Goal: Task Accomplishment & Management: Use online tool/utility

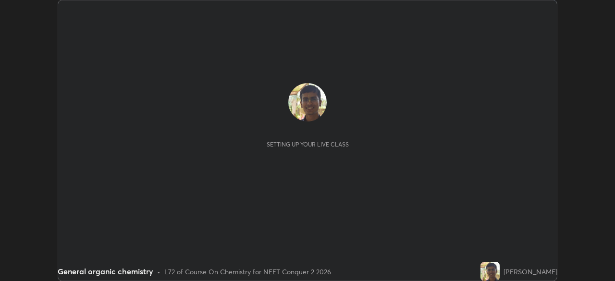
scroll to position [281, 615]
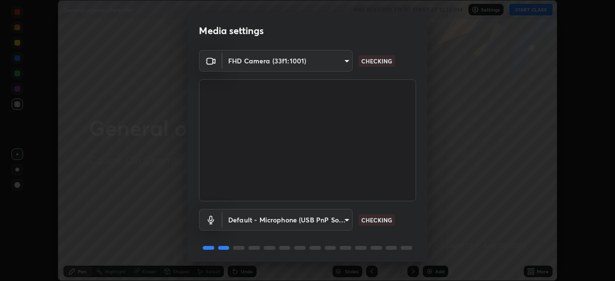
click at [519, 271] on div "Media settings FHD Camera (33f1:1001) e1f32cab6b2c73fce4cea280ed23493eccd6de3fb…" at bounding box center [307, 140] width 615 height 281
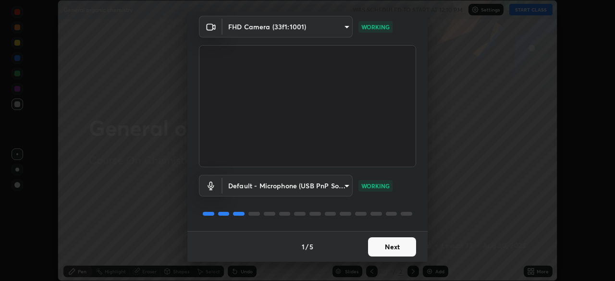
click at [399, 250] on button "Next" at bounding box center [392, 246] width 48 height 19
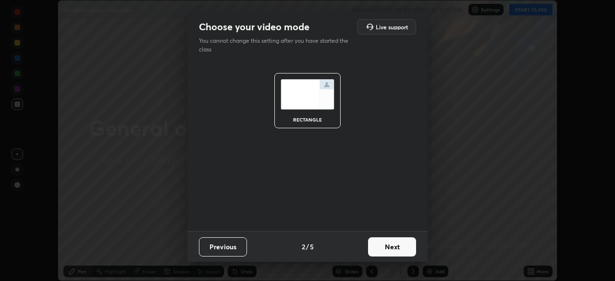
click at [406, 250] on button "Next" at bounding box center [392, 246] width 48 height 19
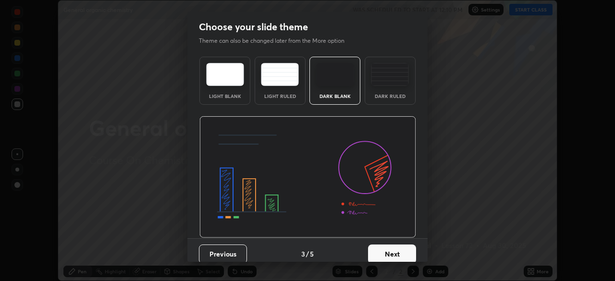
click at [407, 253] on button "Next" at bounding box center [392, 254] width 48 height 19
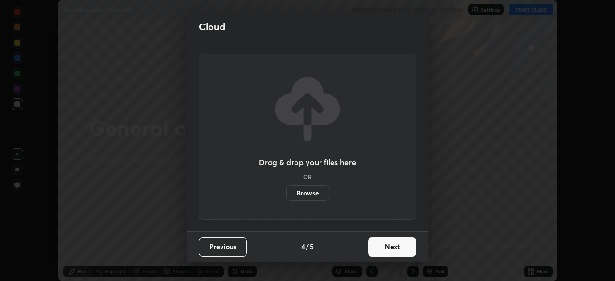
click at [406, 254] on button "Next" at bounding box center [392, 246] width 48 height 19
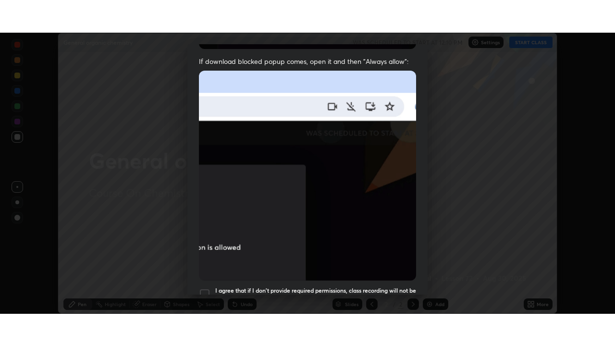
scroll to position [230, 0]
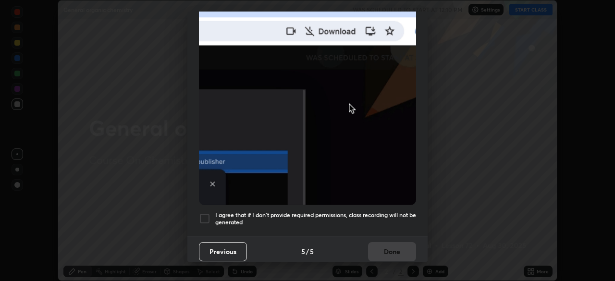
click at [391, 220] on h5 "I agree that if I don't provide required permissions, class recording will not …" at bounding box center [315, 218] width 201 height 15
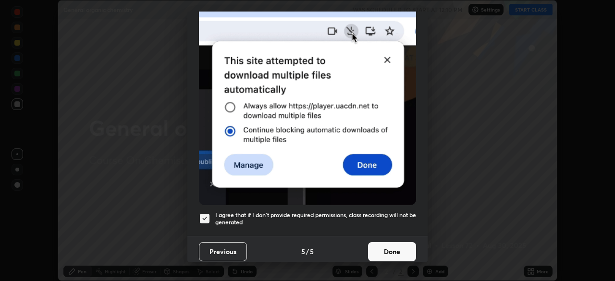
click at [397, 254] on button "Done" at bounding box center [392, 251] width 48 height 19
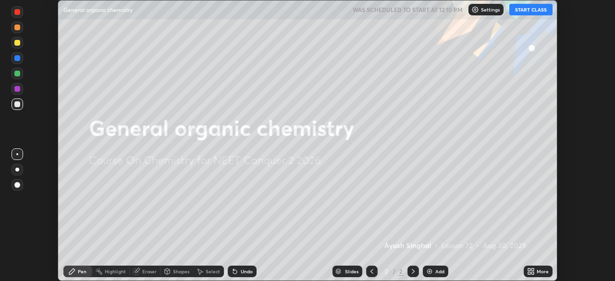
click at [538, 272] on div "More" at bounding box center [543, 271] width 12 height 5
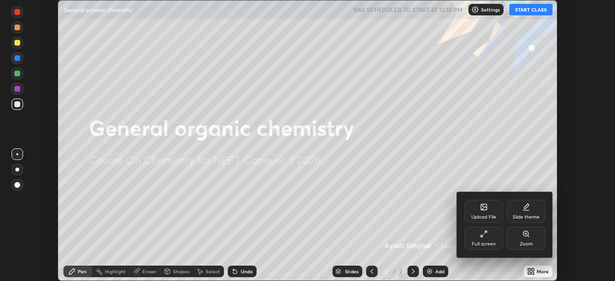
click at [477, 241] on div "Full screen" at bounding box center [484, 238] width 38 height 23
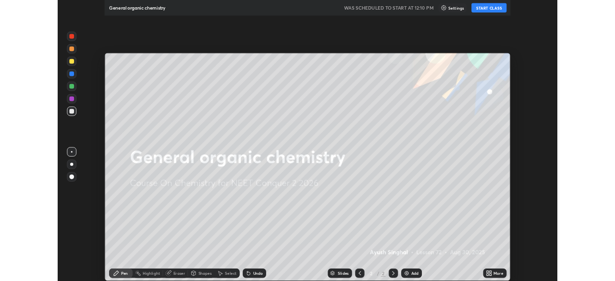
scroll to position [346, 615]
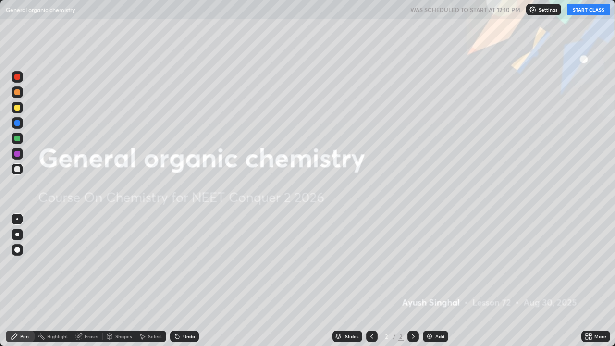
click at [587, 281] on icon at bounding box center [587, 338] width 2 height 2
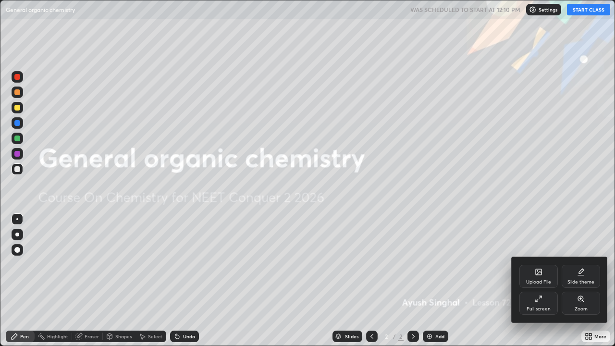
click at [532, 276] on div "Upload File" at bounding box center [538, 276] width 38 height 23
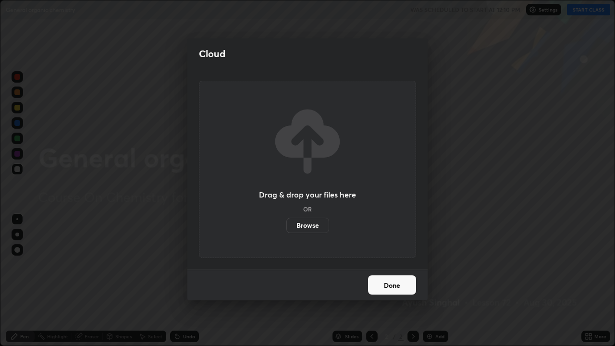
click at [318, 220] on label "Browse" at bounding box center [307, 225] width 43 height 15
click at [286, 220] on input "Browse" at bounding box center [286, 225] width 0 height 15
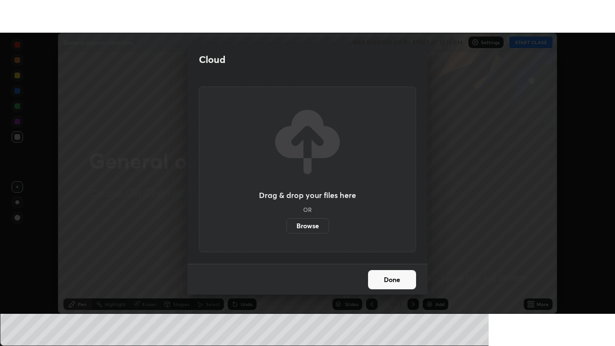
scroll to position [47769, 47435]
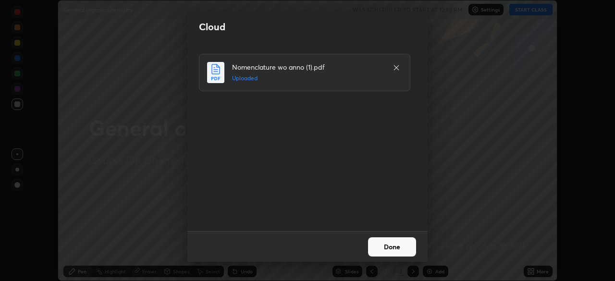
click at [398, 249] on button "Done" at bounding box center [392, 246] width 48 height 19
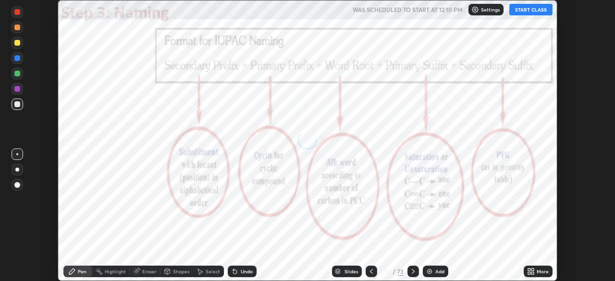
click at [529, 273] on icon at bounding box center [529, 273] width 2 height 2
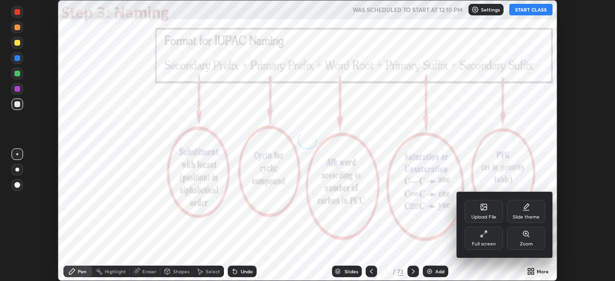
click at [491, 243] on div "Full screen" at bounding box center [484, 244] width 24 height 5
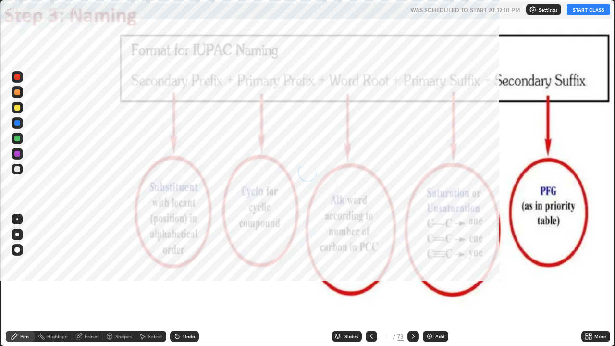
scroll to position [346, 615]
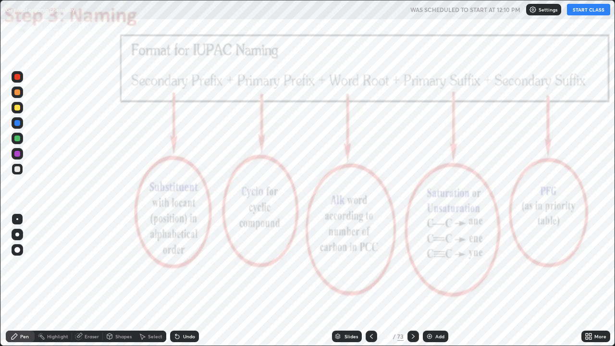
click at [350, 281] on div "Slides" at bounding box center [351, 336] width 13 height 5
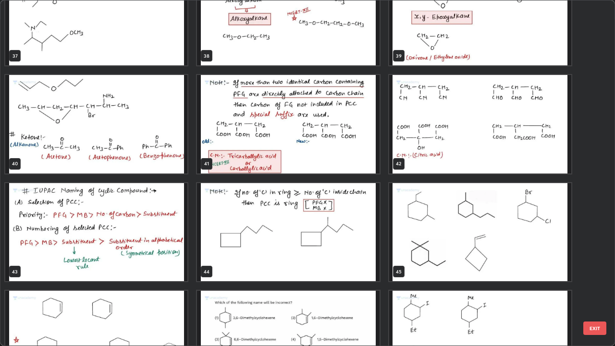
scroll to position [1332, 0]
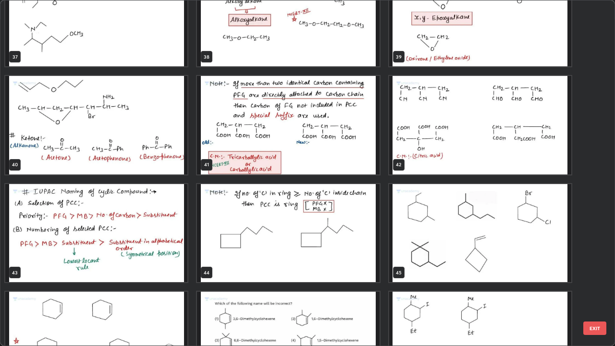
click at [354, 247] on img "grid" at bounding box center [288, 233] width 182 height 99
click at [357, 244] on img "grid" at bounding box center [288, 233] width 182 height 99
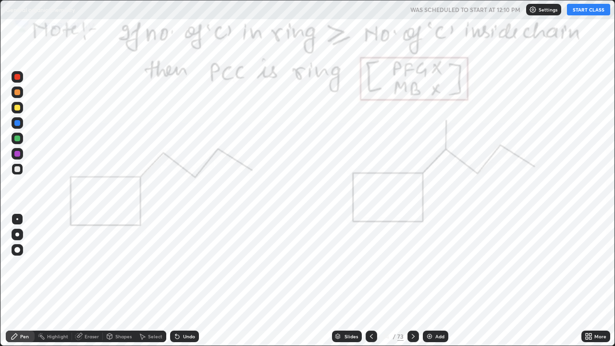
click at [411, 281] on icon at bounding box center [413, 337] width 8 height 8
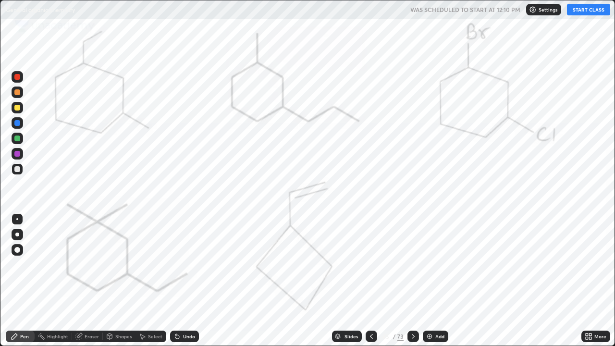
click at [584, 13] on button "START CLASS" at bounding box center [588, 10] width 43 height 12
click at [22, 127] on div at bounding box center [18, 123] width 12 height 12
click at [18, 124] on div at bounding box center [17, 123] width 6 height 6
click at [18, 123] on div at bounding box center [17, 123] width 6 height 6
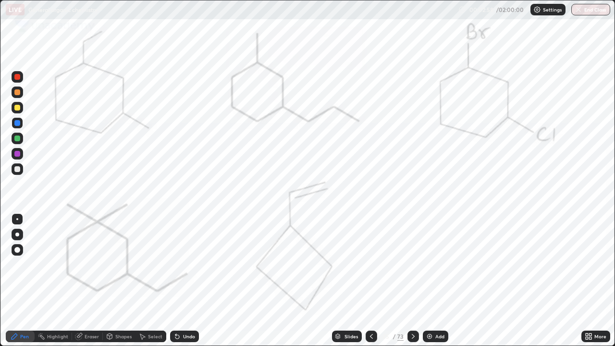
click at [370, 281] on icon at bounding box center [372, 337] width 8 height 8
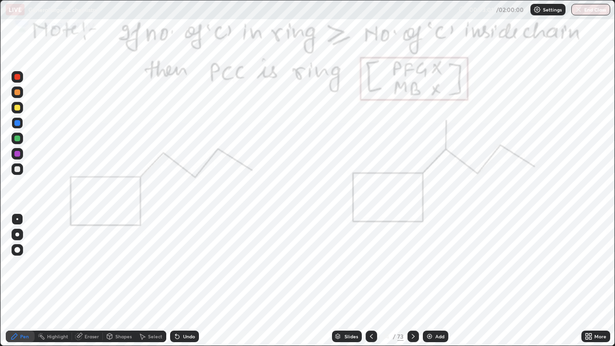
click at [17, 139] on div at bounding box center [17, 139] width 6 height 6
click at [186, 281] on div "Undo" at bounding box center [189, 336] width 12 height 5
click at [21, 248] on div at bounding box center [18, 250] width 12 height 12
click at [17, 233] on div at bounding box center [17, 235] width 4 height 4
click at [17, 219] on div at bounding box center [17, 219] width 2 height 2
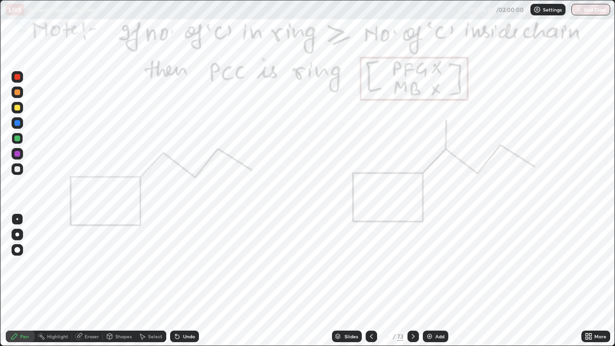
click at [17, 234] on div at bounding box center [17, 235] width 4 height 4
click at [185, 281] on div "Undo" at bounding box center [184, 337] width 29 height 12
click at [181, 281] on div "Undo" at bounding box center [184, 337] width 29 height 12
click at [192, 281] on div "Undo" at bounding box center [189, 336] width 12 height 5
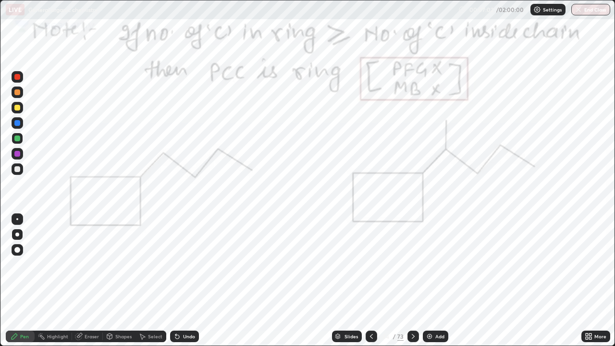
click at [194, 281] on div "Undo" at bounding box center [184, 337] width 29 height 12
click at [407, 281] on div at bounding box center [413, 337] width 12 height 12
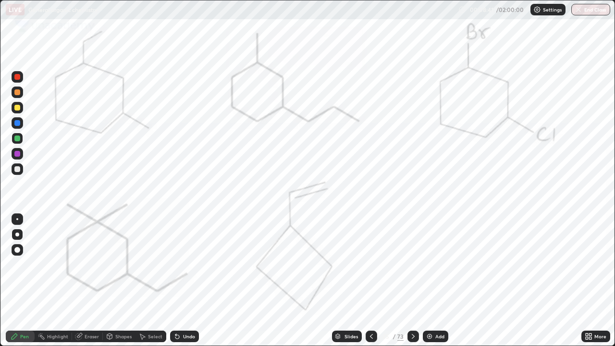
click at [185, 281] on div "Undo" at bounding box center [189, 336] width 12 height 5
click at [22, 157] on div at bounding box center [18, 154] width 12 height 12
click at [88, 281] on div "Eraser" at bounding box center [92, 336] width 14 height 5
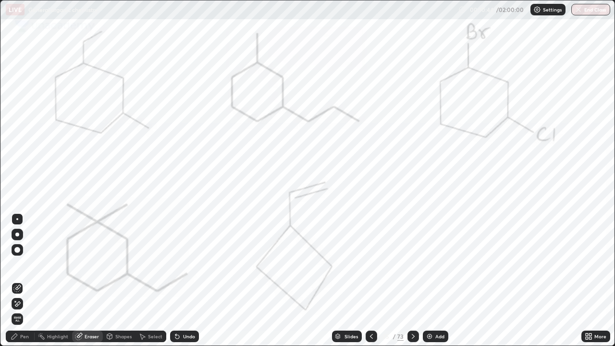
click at [149, 281] on div "Select" at bounding box center [151, 337] width 31 height 12
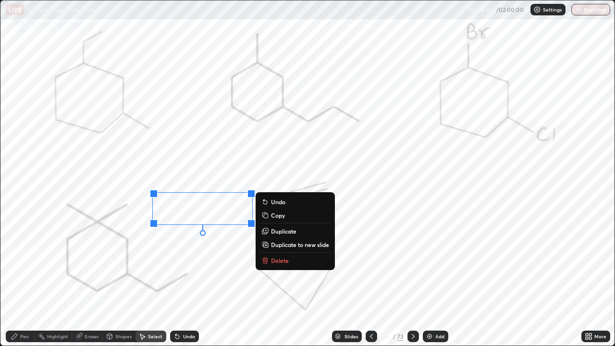
click at [24, 281] on div "Pen" at bounding box center [24, 336] width 9 height 5
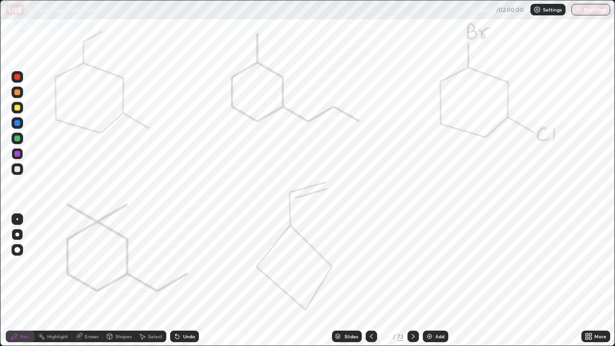
click at [414, 281] on div at bounding box center [413, 337] width 12 height 12
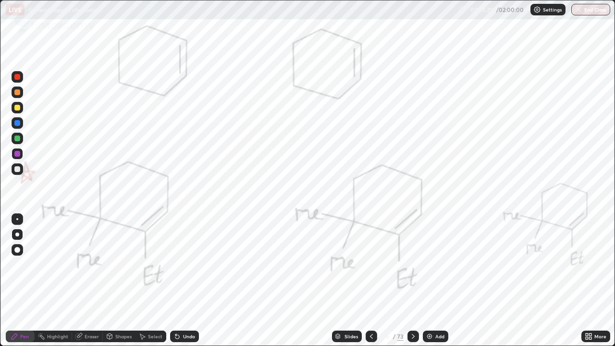
click at [19, 155] on div at bounding box center [17, 154] width 6 height 6
click at [87, 281] on div "Eraser" at bounding box center [92, 336] width 14 height 5
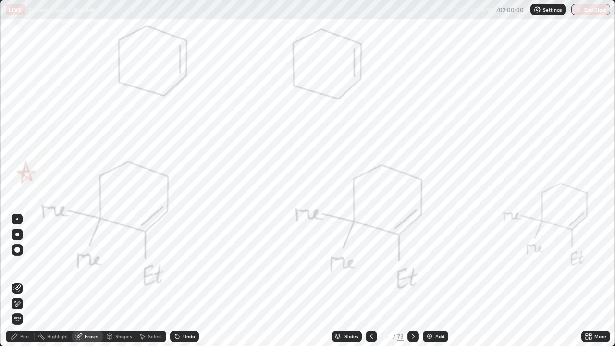
click at [23, 281] on div "Pen" at bounding box center [24, 336] width 9 height 5
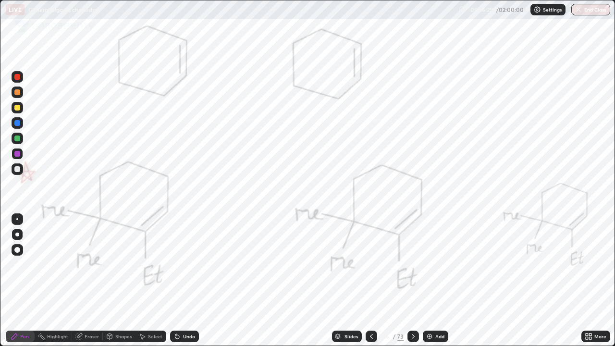
click at [23, 137] on div at bounding box center [18, 139] width 12 height 12
click at [194, 281] on div "Undo" at bounding box center [184, 337] width 29 height 12
click at [412, 281] on icon at bounding box center [413, 336] width 3 height 5
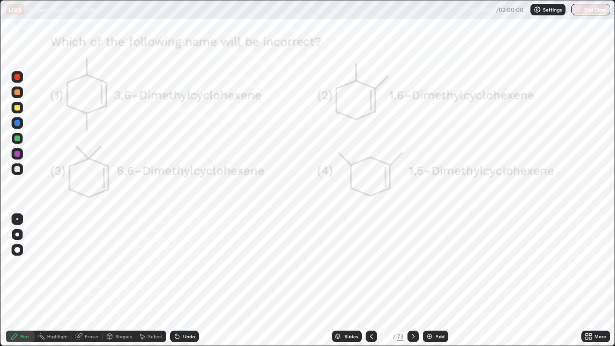
click at [17, 159] on div at bounding box center [18, 154] width 12 height 12
click at [58, 281] on div "Highlight" at bounding box center [57, 336] width 21 height 5
click at [93, 281] on div "Eraser" at bounding box center [92, 336] width 14 height 5
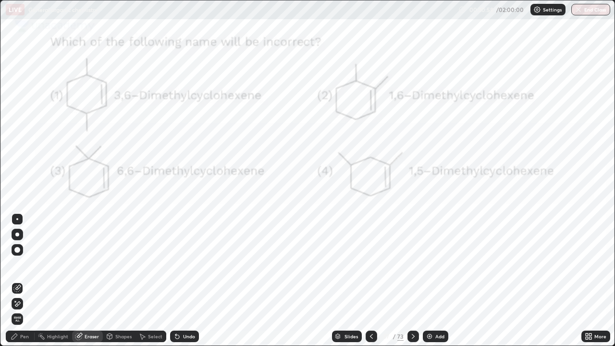
click at [19, 281] on div "Pen" at bounding box center [20, 337] width 29 height 12
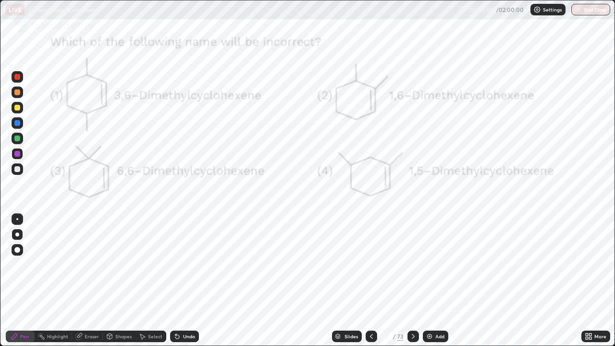
click at [19, 281] on div "Pen" at bounding box center [20, 337] width 29 height 12
click at [176, 281] on div "Undo" at bounding box center [184, 337] width 29 height 12
click at [176, 281] on icon at bounding box center [177, 337] width 8 height 8
click at [178, 281] on icon at bounding box center [177, 337] width 8 height 8
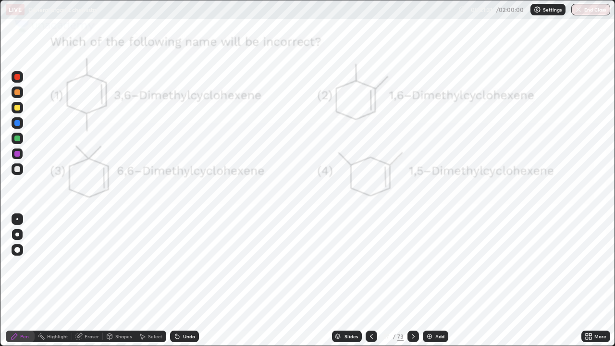
click at [179, 281] on icon at bounding box center [177, 337] width 8 height 8
click at [184, 281] on div "Undo" at bounding box center [184, 337] width 29 height 12
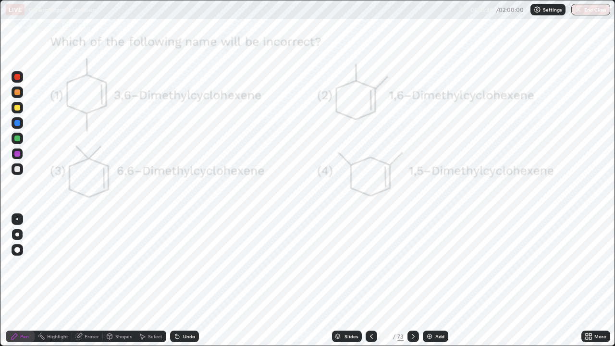
click at [183, 281] on div "Undo" at bounding box center [184, 337] width 29 height 12
click at [412, 281] on icon at bounding box center [413, 337] width 8 height 8
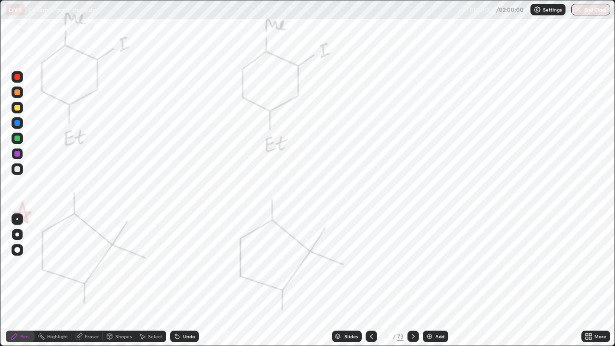
click at [97, 281] on div "Eraser" at bounding box center [92, 336] width 14 height 5
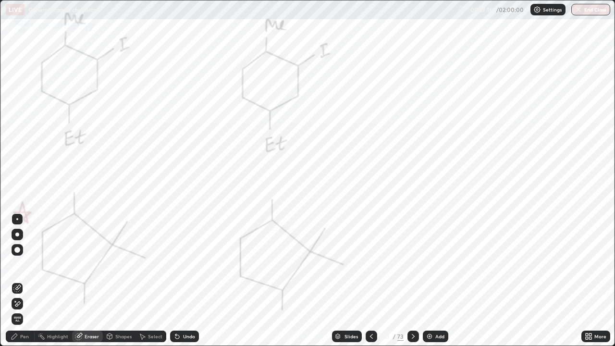
click at [15, 281] on icon at bounding box center [15, 337] width 8 height 8
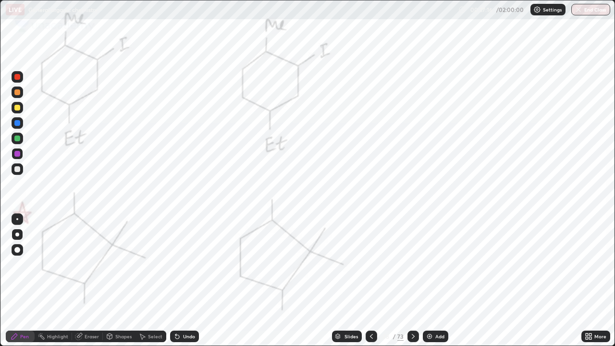
click at [22, 281] on div "Pen" at bounding box center [24, 336] width 9 height 5
click at [412, 281] on icon at bounding box center [413, 337] width 8 height 8
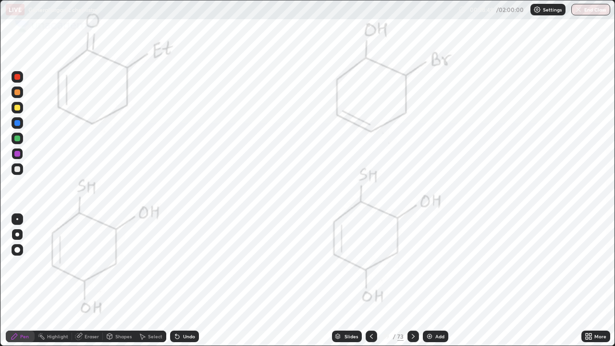
click at [17, 158] on div at bounding box center [18, 154] width 12 height 12
click at [21, 154] on div at bounding box center [18, 154] width 12 height 12
click at [22, 155] on div at bounding box center [18, 154] width 12 height 12
click at [17, 154] on div at bounding box center [17, 154] width 6 height 6
click at [19, 152] on div at bounding box center [17, 154] width 6 height 6
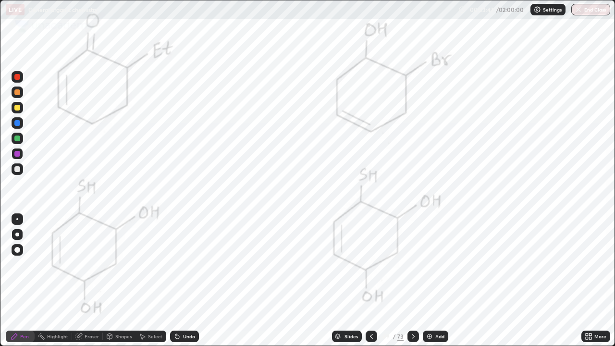
click at [17, 234] on div at bounding box center [17, 235] width 4 height 4
click at [17, 235] on div at bounding box center [17, 235] width 4 height 4
click at [16, 127] on div at bounding box center [18, 123] width 12 height 12
click at [18, 123] on div at bounding box center [17, 123] width 6 height 6
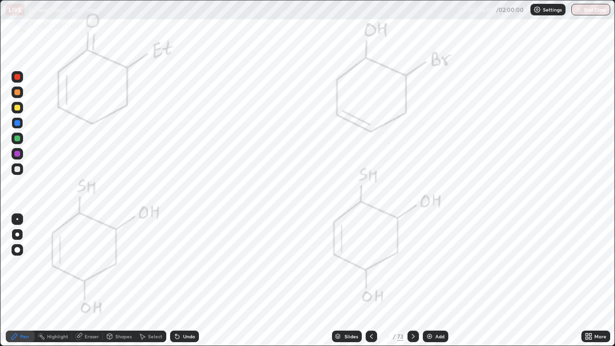
click at [0, 227] on div "Setting up your live class" at bounding box center [307, 173] width 615 height 346
click at [18, 142] on div at bounding box center [18, 139] width 12 height 12
click at [20, 125] on div at bounding box center [18, 123] width 12 height 12
click at [184, 281] on div "Undo" at bounding box center [184, 337] width 29 height 12
click at [17, 139] on div at bounding box center [17, 139] width 6 height 6
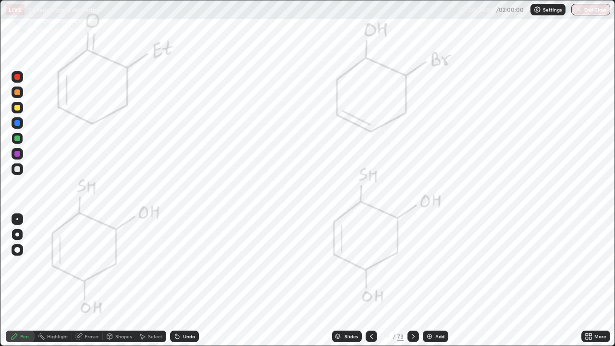
click at [183, 281] on div "Undo" at bounding box center [189, 336] width 12 height 5
click at [13, 128] on div at bounding box center [18, 122] width 12 height 15
click at [190, 281] on div "Undo" at bounding box center [184, 337] width 29 height 12
click at [188, 281] on div "Undo" at bounding box center [189, 336] width 12 height 5
click at [413, 281] on icon at bounding box center [413, 337] width 8 height 8
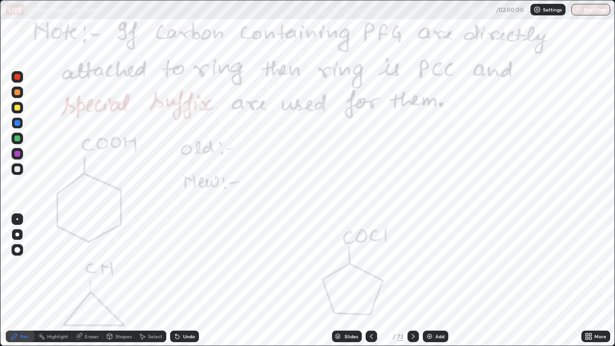
click at [370, 281] on icon at bounding box center [372, 337] width 8 height 8
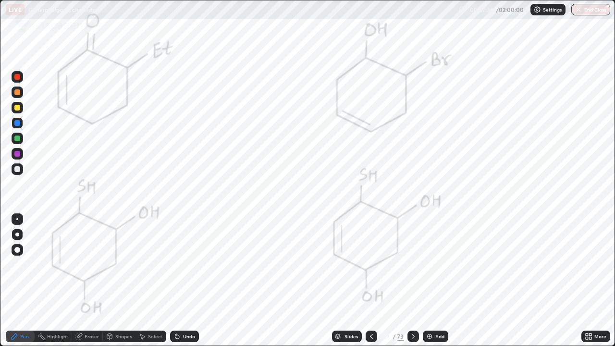
click at [412, 281] on icon at bounding box center [413, 337] width 8 height 8
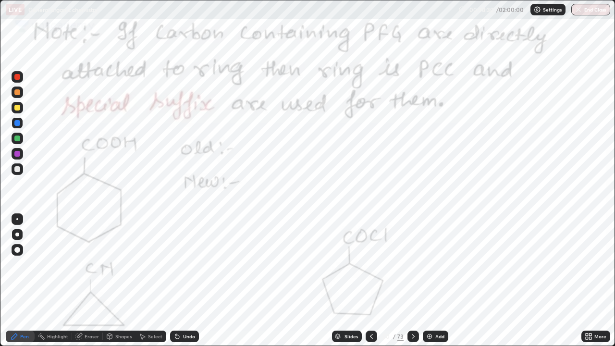
click at [192, 281] on div "Undo" at bounding box center [189, 336] width 12 height 5
click at [190, 281] on div "Undo" at bounding box center [189, 336] width 12 height 5
click at [194, 281] on div "Undo" at bounding box center [184, 337] width 29 height 12
click at [92, 281] on div "Eraser" at bounding box center [92, 336] width 14 height 5
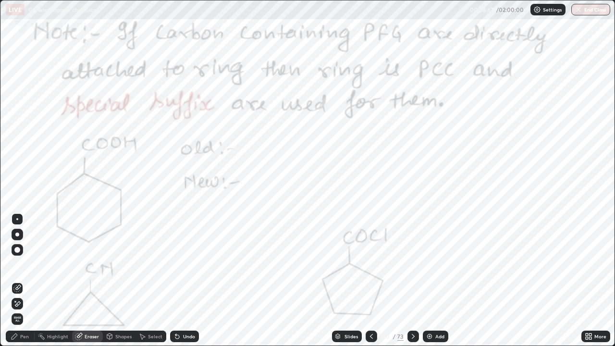
click at [16, 281] on span "Erase all" at bounding box center [17, 319] width 11 height 6
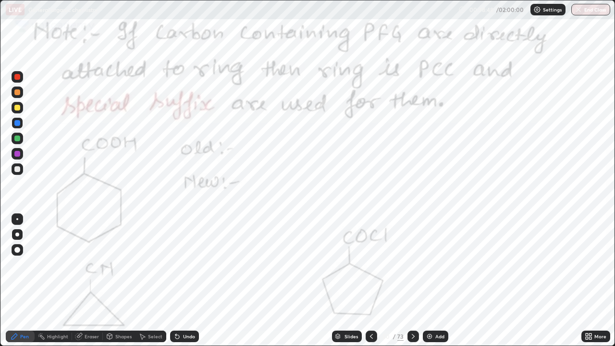
click at [23, 281] on div "Pen" at bounding box center [20, 337] width 29 height 12
click at [24, 281] on div "Pen" at bounding box center [24, 336] width 9 height 5
click at [188, 281] on div "Undo" at bounding box center [189, 336] width 12 height 5
click at [187, 281] on div "Undo" at bounding box center [189, 336] width 12 height 5
click at [183, 281] on div "Undo" at bounding box center [189, 336] width 12 height 5
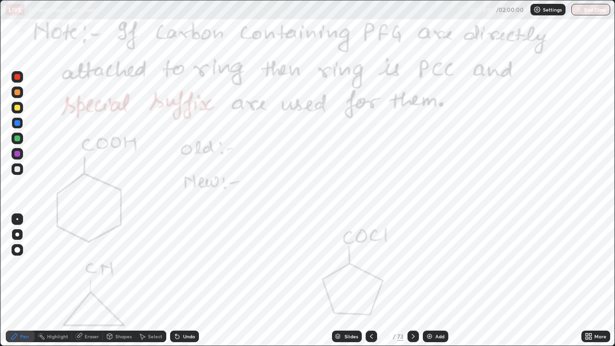
click at [182, 281] on div "Undo" at bounding box center [184, 337] width 29 height 12
click at [178, 281] on div "Undo" at bounding box center [184, 337] width 29 height 12
click at [181, 281] on div "Undo" at bounding box center [184, 337] width 29 height 12
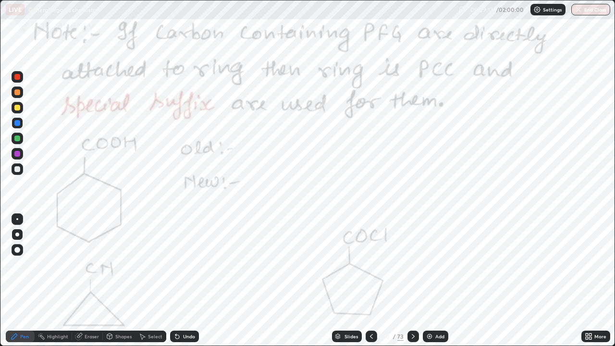
click at [181, 281] on div "Undo" at bounding box center [184, 337] width 29 height 12
click at [184, 281] on div "Undo" at bounding box center [189, 336] width 12 height 5
click at [186, 281] on div "Undo" at bounding box center [189, 336] width 12 height 5
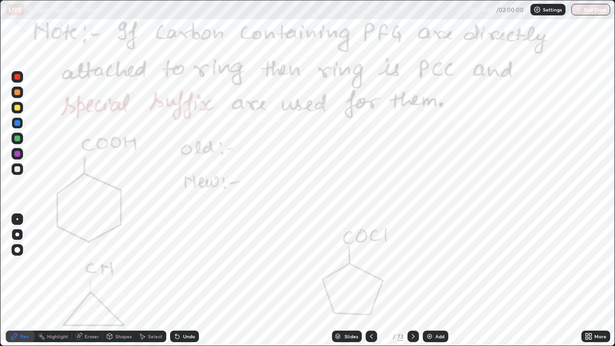
click at [188, 281] on div "Undo" at bounding box center [189, 336] width 12 height 5
click at [184, 281] on div "Undo" at bounding box center [189, 336] width 12 height 5
click at [193, 281] on div "Undo" at bounding box center [184, 337] width 29 height 12
click at [185, 281] on div "Undo" at bounding box center [189, 336] width 12 height 5
click at [184, 281] on div "Undo" at bounding box center [189, 336] width 12 height 5
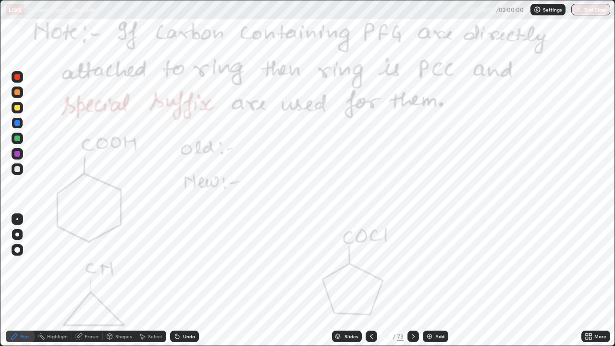
click at [174, 281] on icon at bounding box center [177, 337] width 8 height 8
click at [158, 281] on div "Select" at bounding box center [151, 337] width 31 height 12
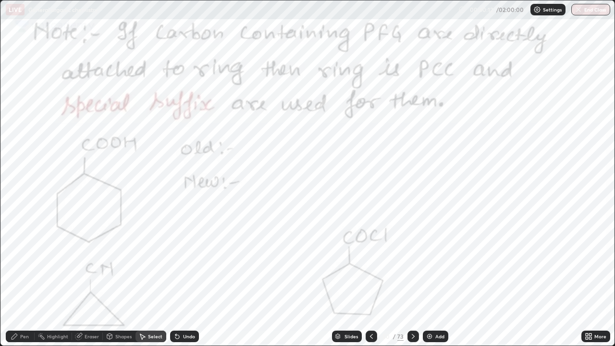
click at [185, 281] on div "Undo" at bounding box center [189, 336] width 12 height 5
click at [190, 281] on div "Undo" at bounding box center [189, 336] width 12 height 5
click at [188, 281] on div "Undo" at bounding box center [184, 337] width 29 height 12
click at [189, 281] on div "Undo" at bounding box center [189, 336] width 12 height 5
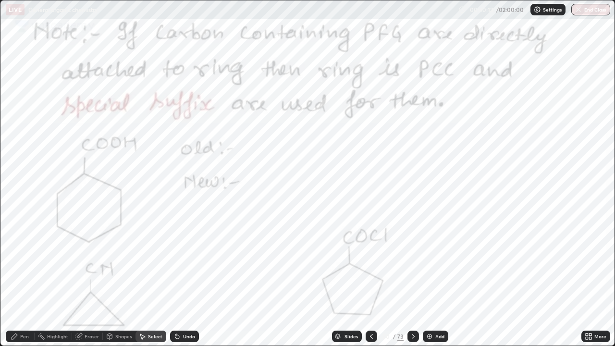
click at [189, 281] on div "Undo" at bounding box center [189, 336] width 12 height 5
click at [184, 281] on div "Undo" at bounding box center [189, 336] width 12 height 5
click at [185, 281] on div "Undo" at bounding box center [189, 336] width 12 height 5
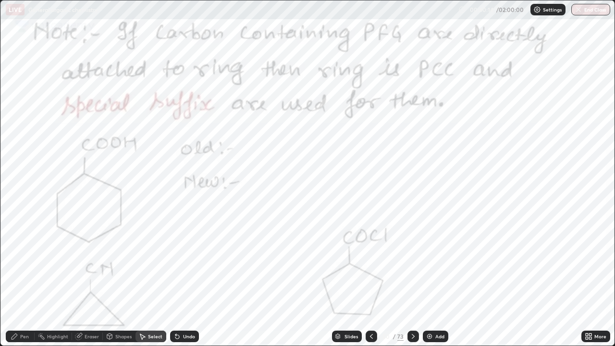
click at [185, 281] on div "Undo" at bounding box center [189, 336] width 12 height 5
click at [187, 281] on div "Undo" at bounding box center [189, 336] width 12 height 5
click at [188, 281] on div "Undo" at bounding box center [184, 337] width 29 height 12
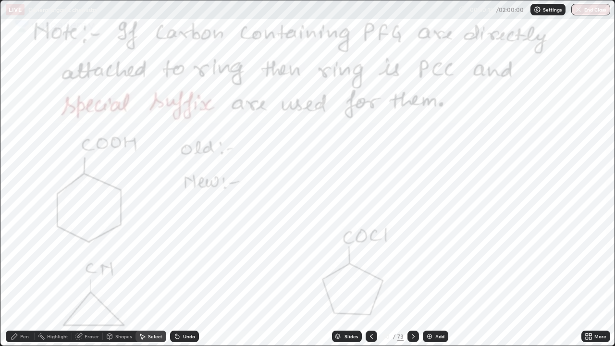
click at [188, 281] on div "Undo" at bounding box center [184, 337] width 29 height 12
click at [186, 281] on div "Undo" at bounding box center [184, 337] width 29 height 12
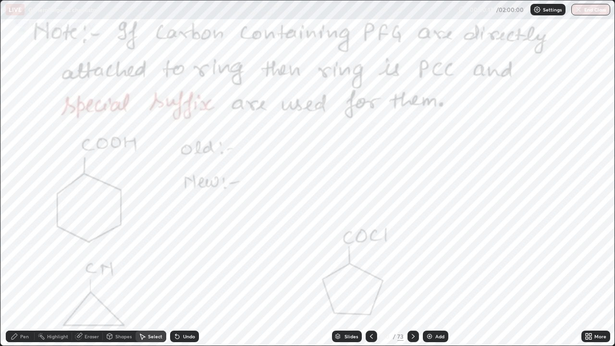
click at [22, 281] on div "Pen" at bounding box center [24, 336] width 9 height 5
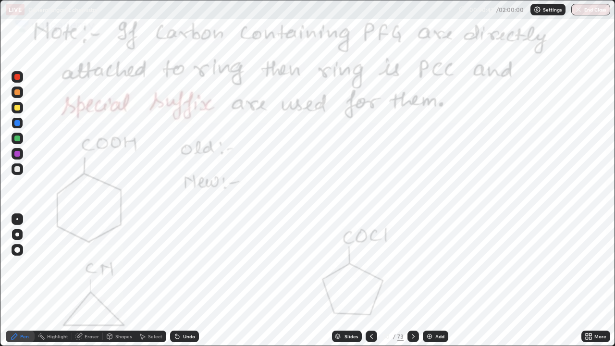
click at [194, 281] on div "Undo" at bounding box center [184, 337] width 29 height 12
click at [191, 281] on div "Undo" at bounding box center [184, 337] width 29 height 12
click at [188, 281] on div "Undo" at bounding box center [189, 336] width 12 height 5
click at [185, 281] on div "Undo" at bounding box center [189, 336] width 12 height 5
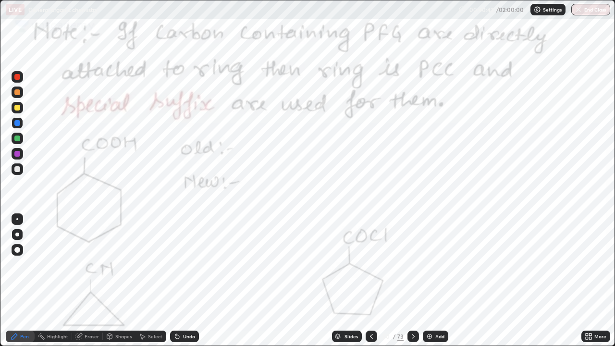
click at [185, 281] on div "Undo" at bounding box center [189, 336] width 12 height 5
click at [190, 281] on div "Undo" at bounding box center [184, 337] width 29 height 12
click at [62, 281] on div "Highlight" at bounding box center [57, 336] width 21 height 5
click at [95, 281] on div "Eraser" at bounding box center [92, 336] width 14 height 5
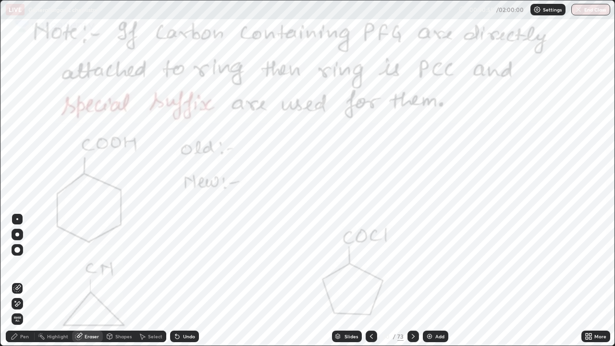
click at [26, 281] on div "Pen" at bounding box center [20, 337] width 29 height 12
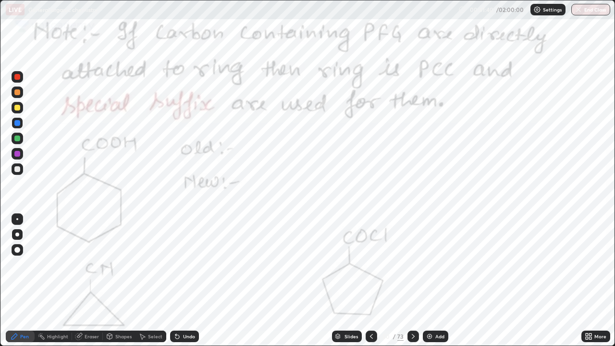
click at [346, 281] on div "Slides" at bounding box center [351, 336] width 13 height 5
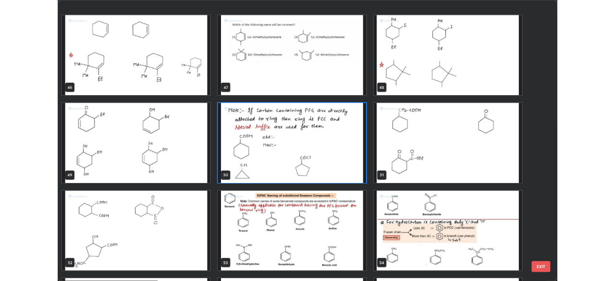
scroll to position [1681, 0]
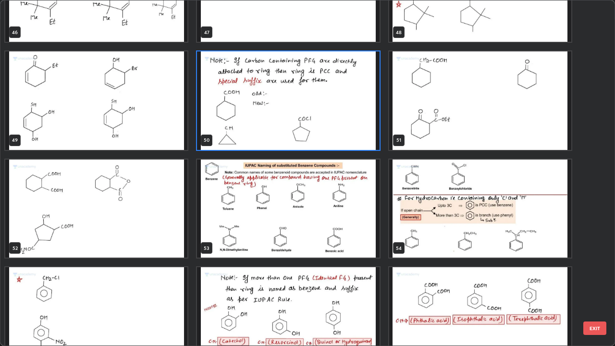
click at [236, 124] on img "grid" at bounding box center [288, 100] width 182 height 99
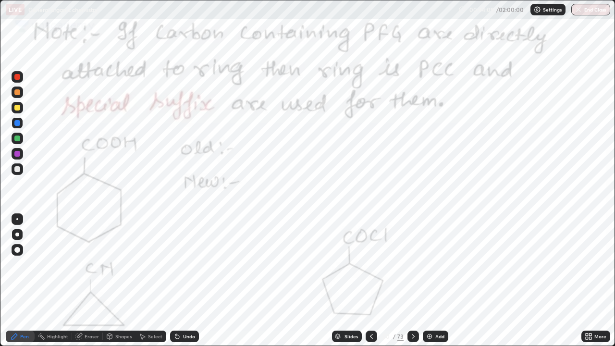
click at [412, 281] on icon at bounding box center [413, 337] width 8 height 8
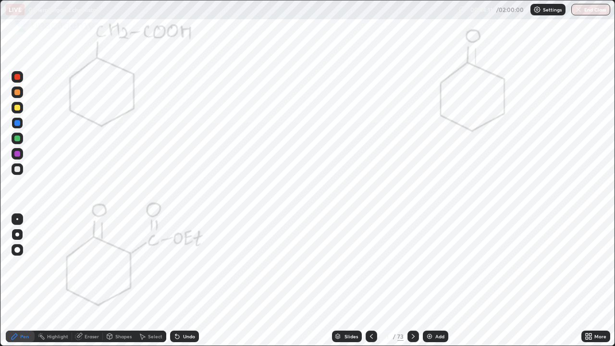
click at [17, 138] on div at bounding box center [17, 139] width 6 height 6
click at [188, 281] on div "Undo" at bounding box center [189, 336] width 12 height 5
click at [189, 281] on div "Undo" at bounding box center [189, 336] width 12 height 5
click at [186, 281] on div "Undo" at bounding box center [189, 336] width 12 height 5
click at [186, 281] on div "Undo" at bounding box center [184, 337] width 29 height 12
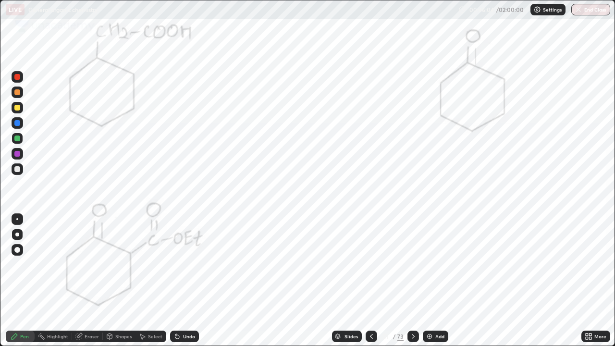
click at [189, 281] on div "Undo" at bounding box center [184, 337] width 29 height 12
click at [193, 281] on div "Undo" at bounding box center [184, 337] width 29 height 12
click at [155, 281] on div "Select" at bounding box center [155, 336] width 14 height 5
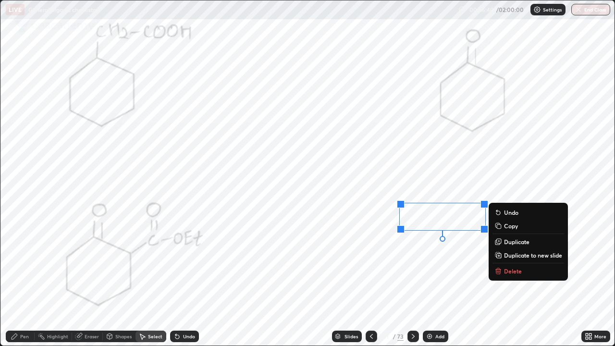
click at [344, 281] on div "0 ° Undo Copy Duplicate Duplicate to new slide Delete" at bounding box center [307, 172] width 614 height 345
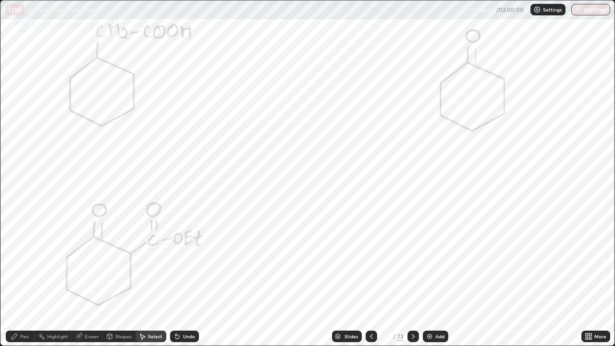
click at [19, 281] on div "Pen" at bounding box center [20, 337] width 29 height 12
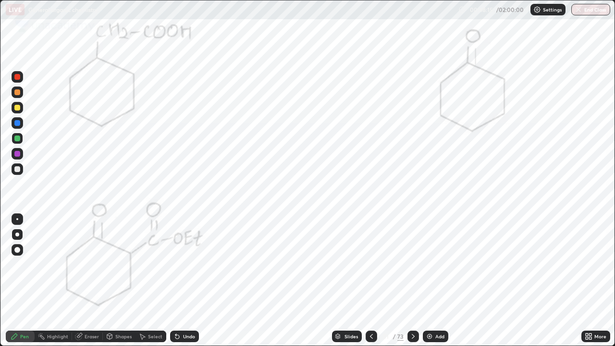
click at [412, 281] on icon at bounding box center [413, 337] width 8 height 8
click at [21, 124] on div at bounding box center [18, 123] width 12 height 12
click at [19, 122] on div at bounding box center [17, 123] width 6 height 6
click at [18, 124] on div at bounding box center [17, 123] width 6 height 6
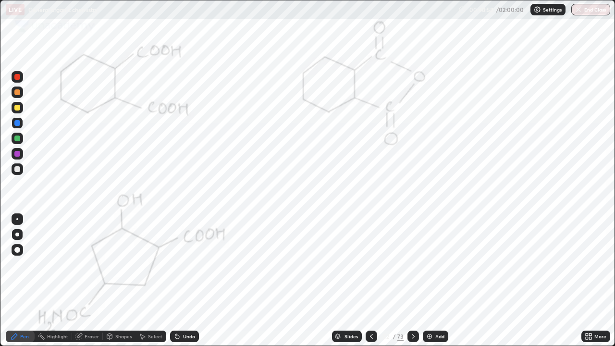
click at [590, 281] on icon at bounding box center [590, 334] width 2 height 2
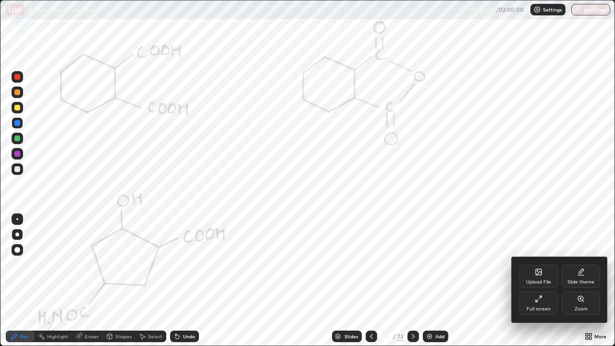
click at [550, 281] on div "Full screen" at bounding box center [538, 303] width 38 height 23
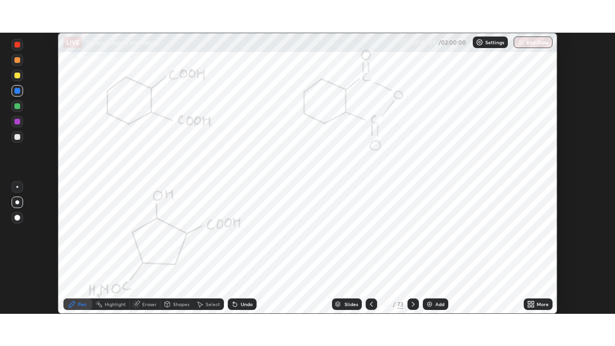
scroll to position [47769, 47435]
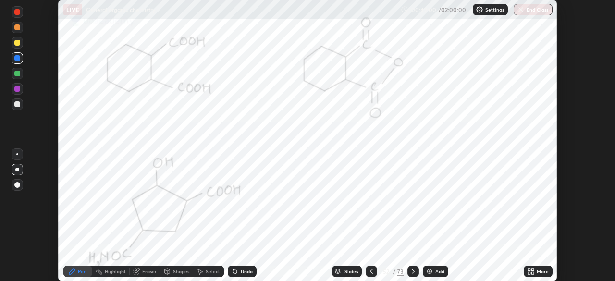
click at [538, 271] on div "More" at bounding box center [543, 271] width 12 height 5
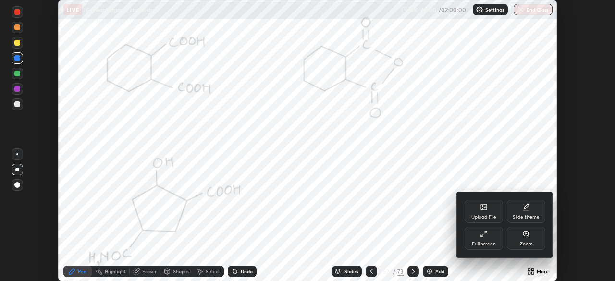
click at [486, 239] on div "Full screen" at bounding box center [484, 238] width 38 height 23
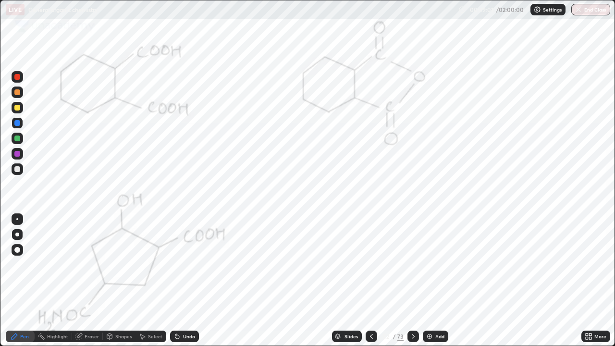
scroll to position [346, 615]
click at [188, 281] on div "Undo" at bounding box center [184, 337] width 29 height 12
click at [185, 281] on div "Undo" at bounding box center [189, 336] width 12 height 5
click at [186, 281] on div "Undo" at bounding box center [189, 336] width 12 height 5
click at [189, 281] on div "Undo" at bounding box center [189, 336] width 12 height 5
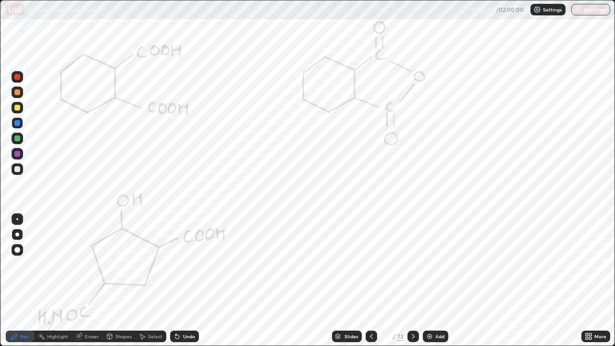
click at [178, 281] on div "Undo" at bounding box center [184, 337] width 29 height 12
click at [174, 281] on icon at bounding box center [177, 337] width 8 height 8
click at [170, 281] on div "Undo" at bounding box center [184, 337] width 29 height 12
click at [171, 281] on div "Undo" at bounding box center [184, 337] width 29 height 12
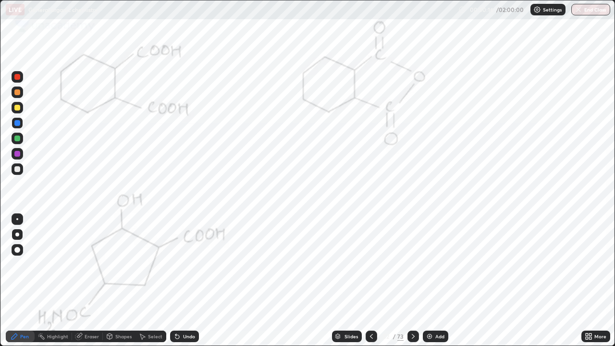
click at [171, 281] on div "Undo" at bounding box center [184, 337] width 29 height 12
click at [173, 281] on div "Undo" at bounding box center [184, 337] width 29 height 12
click at [175, 281] on icon at bounding box center [177, 337] width 4 height 4
click at [176, 281] on icon at bounding box center [177, 337] width 4 height 4
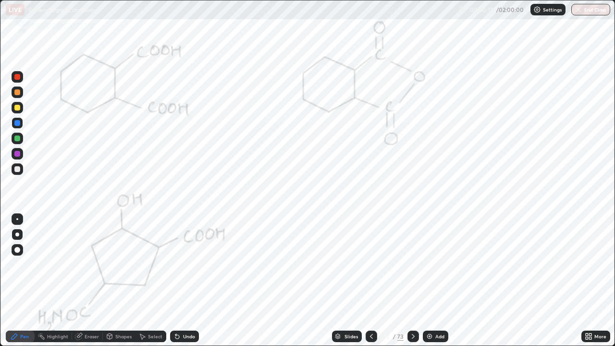
click at [177, 281] on div "Undo" at bounding box center [184, 337] width 29 height 12
click at [179, 281] on div "Undo" at bounding box center [184, 337] width 29 height 12
click at [180, 281] on div "Undo" at bounding box center [184, 337] width 29 height 12
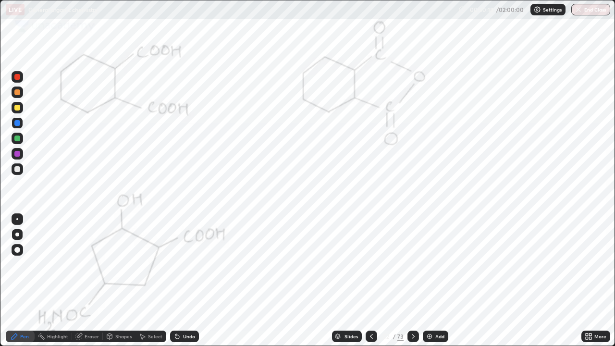
click at [180, 281] on div "Undo" at bounding box center [184, 337] width 29 height 12
click at [179, 281] on icon at bounding box center [177, 337] width 8 height 8
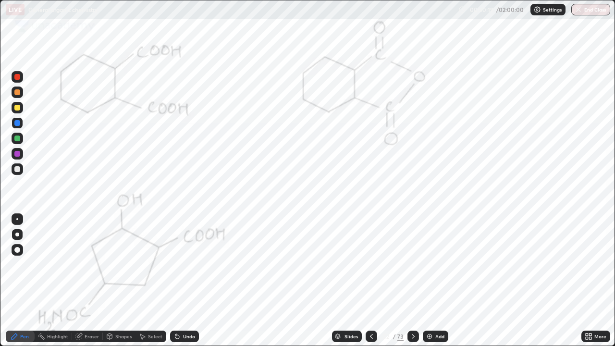
click at [179, 281] on div "Undo" at bounding box center [184, 337] width 29 height 12
click at [180, 281] on div "Undo" at bounding box center [184, 337] width 29 height 12
click at [177, 281] on icon at bounding box center [177, 337] width 8 height 8
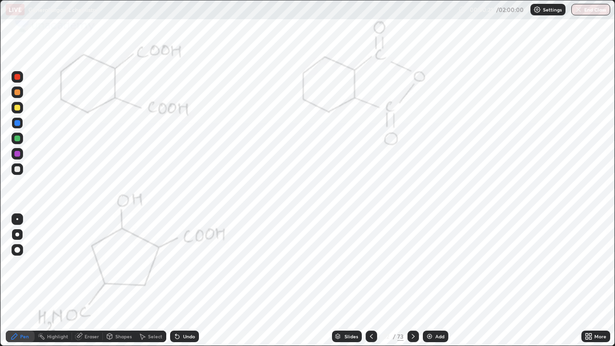
click at [181, 281] on div "Undo" at bounding box center [184, 337] width 29 height 12
click at [185, 281] on div "Undo" at bounding box center [189, 336] width 12 height 5
click at [186, 281] on div "Undo" at bounding box center [189, 336] width 12 height 5
click at [188, 281] on div "Undo" at bounding box center [189, 336] width 12 height 5
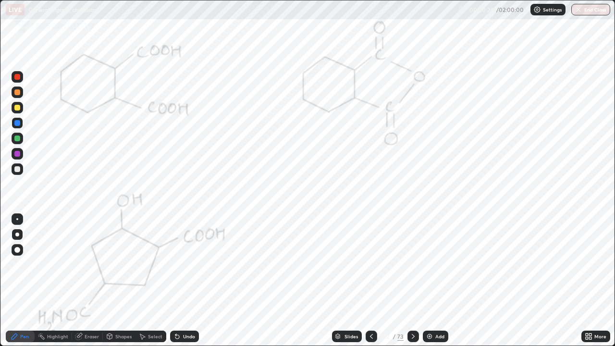
click at [186, 281] on div "Undo" at bounding box center [189, 336] width 12 height 5
click at [85, 281] on div "Eraser" at bounding box center [92, 336] width 14 height 5
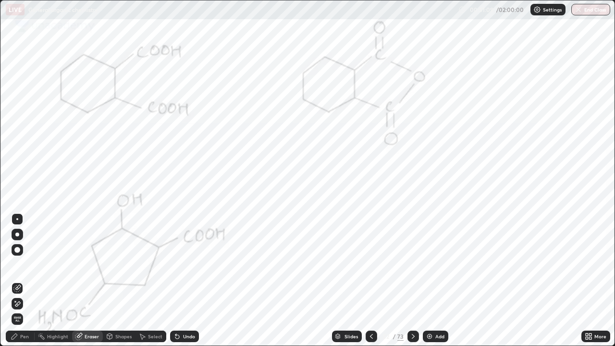
click at [83, 281] on div "Eraser" at bounding box center [87, 337] width 31 height 12
click at [14, 281] on icon at bounding box center [15, 336] width 6 height 6
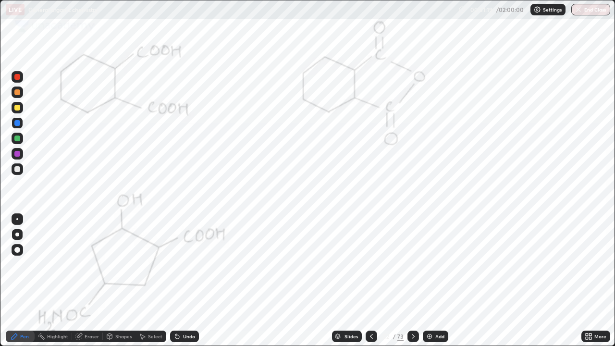
click at [345, 281] on div "Slides" at bounding box center [351, 336] width 13 height 5
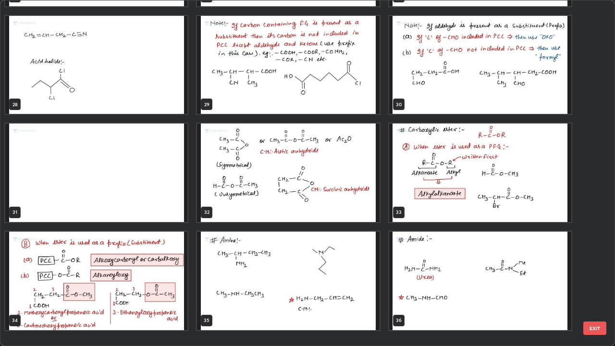
scroll to position [890, 0]
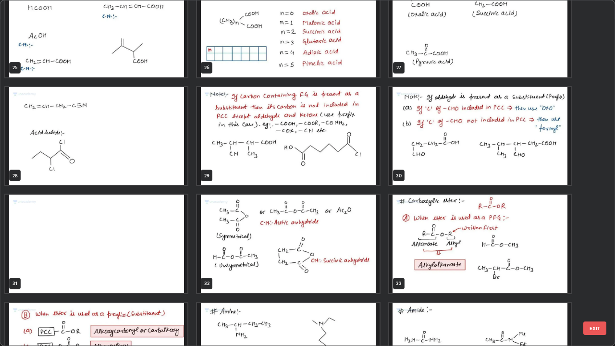
click at [246, 254] on img "grid" at bounding box center [288, 244] width 182 height 99
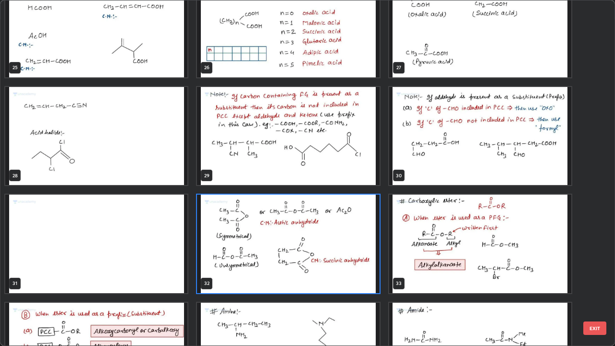
click at [250, 251] on img "grid" at bounding box center [288, 244] width 182 height 99
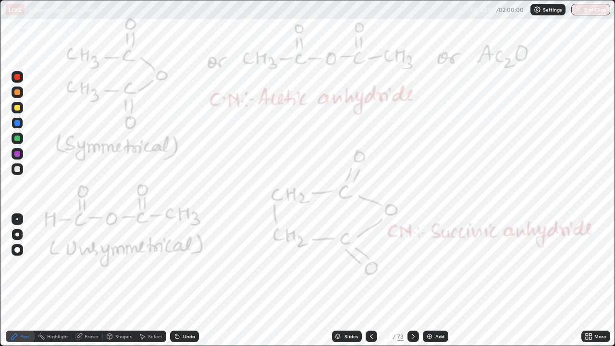
click at [370, 281] on div at bounding box center [372, 337] width 12 height 12
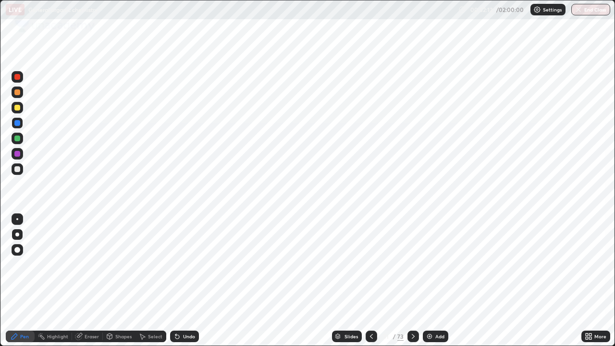
click at [370, 281] on icon at bounding box center [372, 337] width 8 height 8
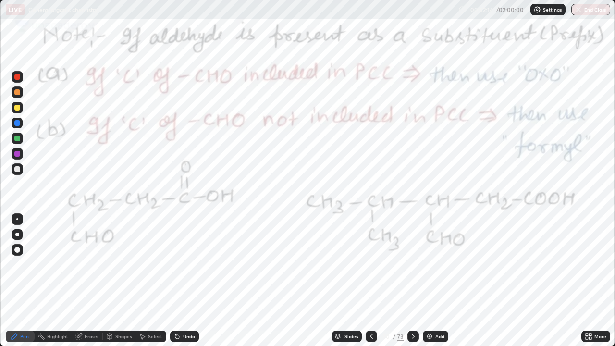
click at [412, 281] on icon at bounding box center [413, 337] width 8 height 8
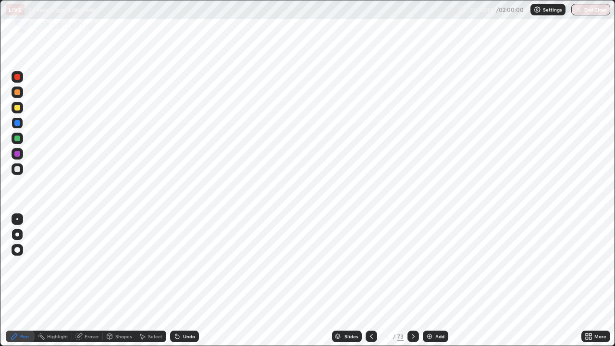
click at [414, 281] on div at bounding box center [413, 337] width 12 height 12
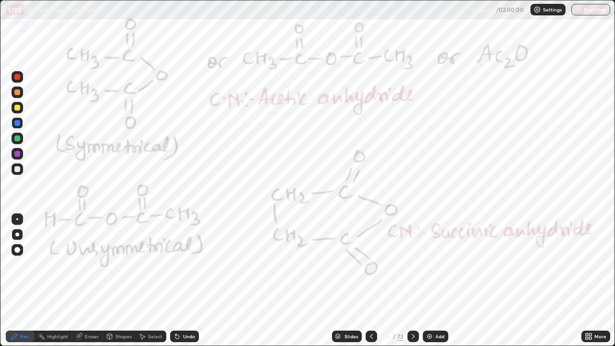
click at [344, 281] on div "Slides" at bounding box center [347, 337] width 30 height 12
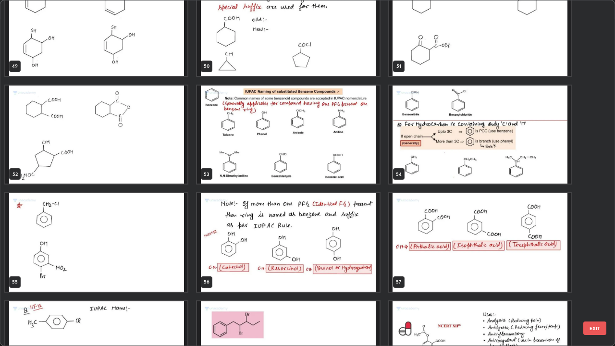
scroll to position [1737, 0]
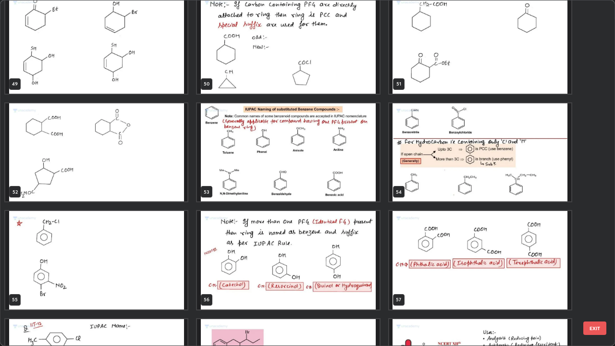
click at [161, 176] on img "grid" at bounding box center [96, 152] width 182 height 99
click at [160, 174] on img "grid" at bounding box center [96, 152] width 182 height 99
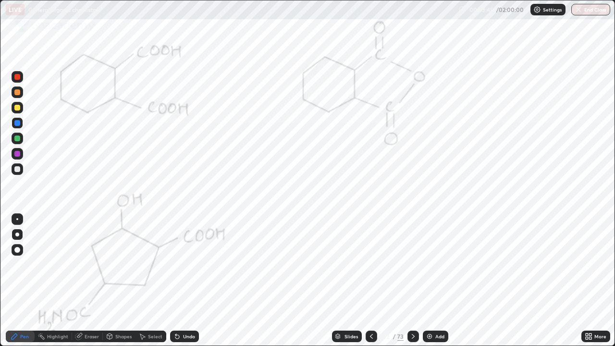
click at [442, 281] on div "Add" at bounding box center [439, 336] width 9 height 5
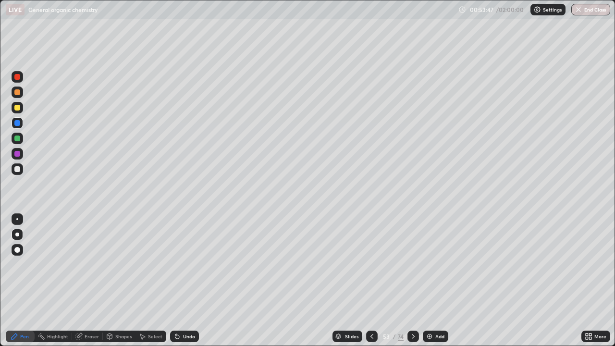
click at [371, 281] on icon at bounding box center [372, 337] width 8 height 8
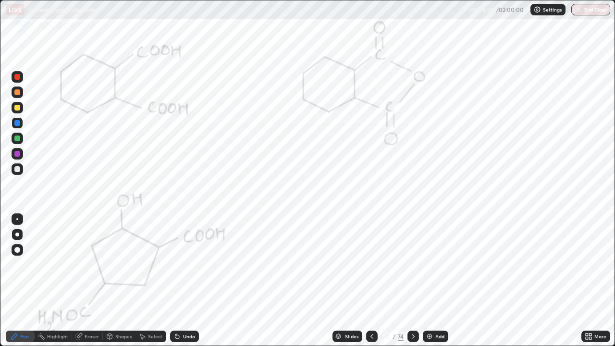
click at [410, 281] on icon at bounding box center [413, 337] width 8 height 8
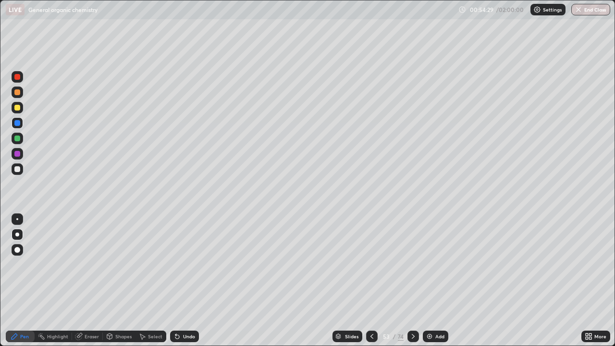
click at [418, 281] on div at bounding box center [413, 336] width 12 height 19
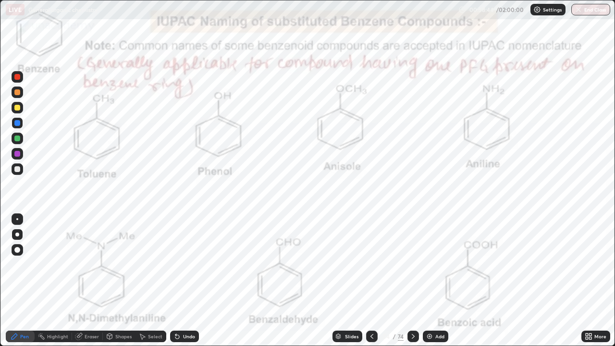
click at [23, 155] on div at bounding box center [18, 154] width 12 height 12
click at [16, 154] on div at bounding box center [17, 154] width 6 height 6
click at [17, 139] on div at bounding box center [17, 139] width 6 height 6
click at [17, 141] on div at bounding box center [17, 139] width 6 height 6
click at [18, 138] on div at bounding box center [17, 139] width 6 height 6
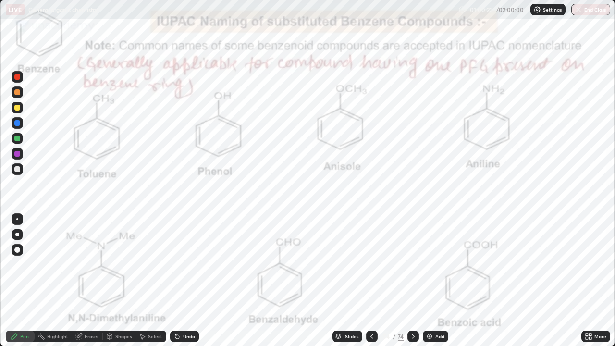
click at [184, 281] on div "Undo" at bounding box center [189, 336] width 12 height 5
click at [183, 281] on div "Undo" at bounding box center [189, 336] width 12 height 5
click at [185, 281] on div "Undo" at bounding box center [189, 336] width 12 height 5
click at [185, 281] on div "Undo" at bounding box center [184, 337] width 29 height 12
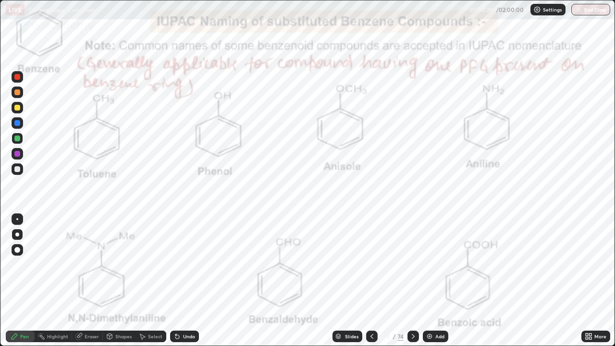
click at [185, 281] on div "Undo" at bounding box center [184, 337] width 29 height 12
click at [182, 281] on div "Undo" at bounding box center [184, 337] width 29 height 12
click at [180, 281] on div "Undo" at bounding box center [184, 337] width 29 height 12
click at [186, 281] on div "Undo" at bounding box center [189, 336] width 12 height 5
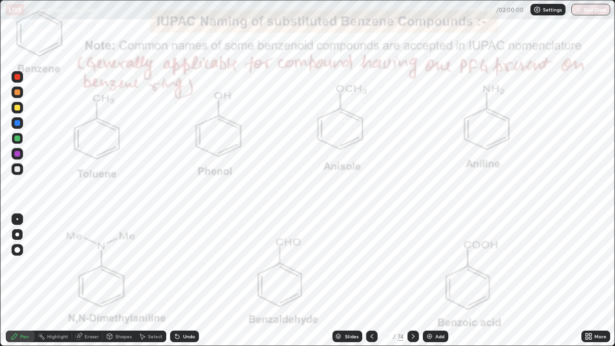
click at [197, 281] on div "Undo" at bounding box center [184, 337] width 29 height 12
click at [195, 281] on div "Undo" at bounding box center [184, 337] width 29 height 12
click at [191, 281] on div "Undo" at bounding box center [189, 336] width 12 height 5
click at [194, 281] on div "Undo" at bounding box center [184, 337] width 29 height 12
click at [195, 281] on div "Undo" at bounding box center [184, 337] width 29 height 12
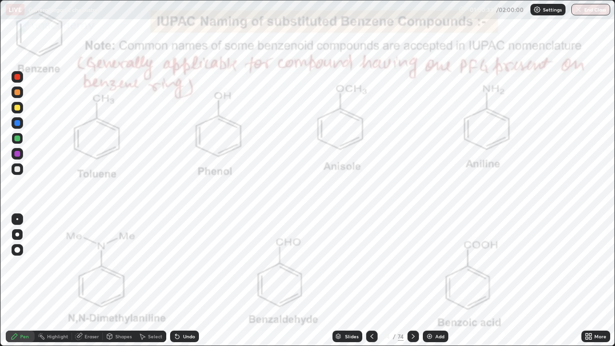
click at [192, 281] on div "Undo" at bounding box center [189, 336] width 12 height 5
click at [184, 281] on div "Undo" at bounding box center [189, 336] width 12 height 5
click at [93, 281] on div "Eraser" at bounding box center [92, 336] width 14 height 5
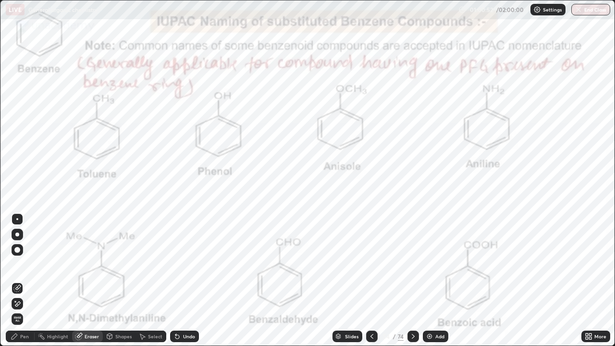
click at [38, 281] on div "Highlight" at bounding box center [53, 337] width 37 height 12
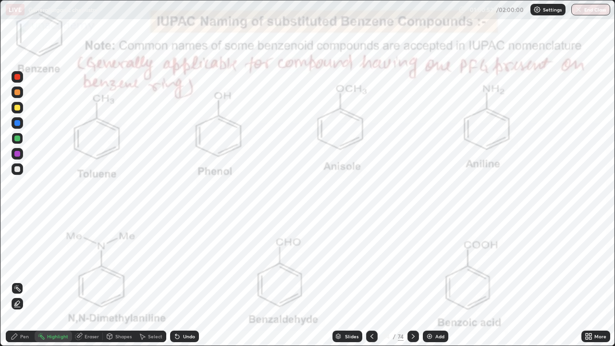
click at [25, 281] on div "Pen" at bounding box center [24, 336] width 9 height 5
click at [407, 281] on div at bounding box center [413, 337] width 12 height 12
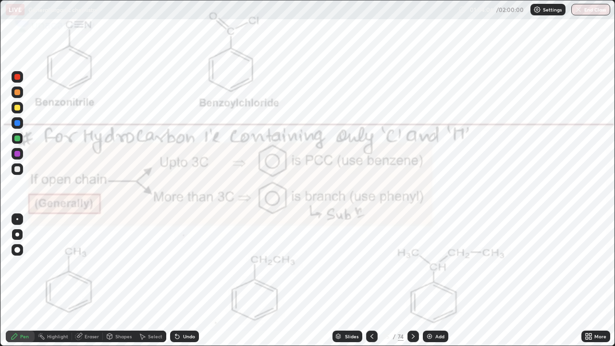
click at [16, 108] on div at bounding box center [17, 108] width 6 height 6
click at [17, 154] on div at bounding box center [17, 154] width 6 height 6
click at [352, 281] on div "Slides" at bounding box center [351, 336] width 13 height 5
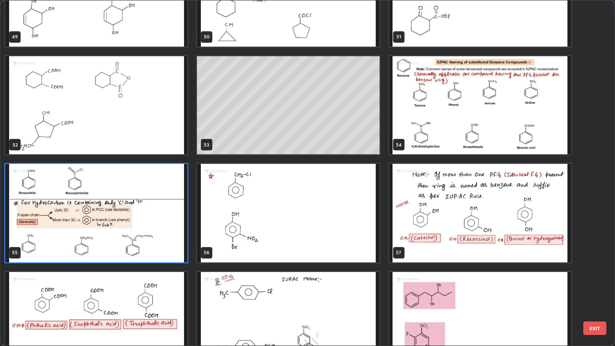
scroll to position [1786, 0]
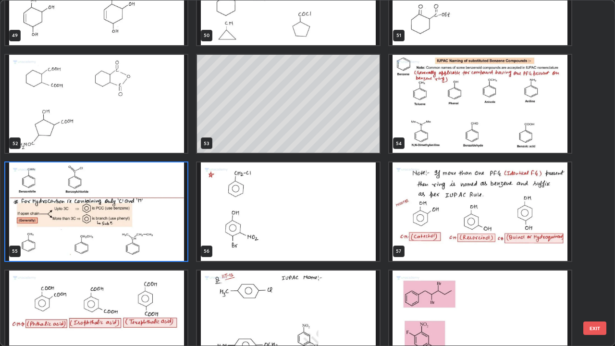
click at [81, 238] on img "grid" at bounding box center [96, 211] width 182 height 99
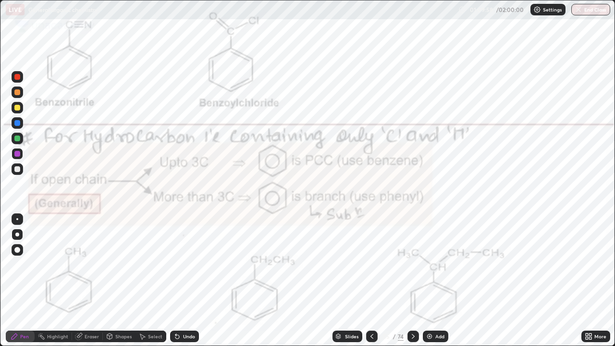
click at [81, 238] on img "grid" at bounding box center [96, 211] width 182 height 99
click at [412, 281] on icon at bounding box center [413, 337] width 8 height 8
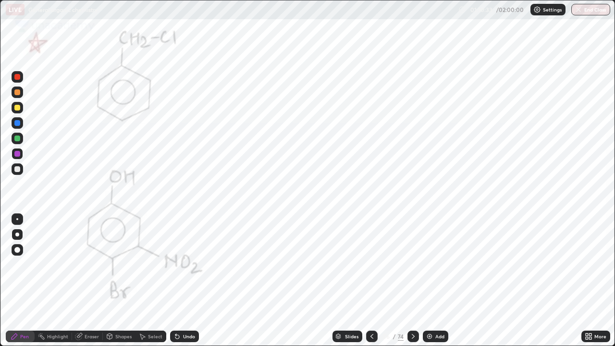
click at [19, 140] on div at bounding box center [17, 139] width 6 height 6
click at [174, 281] on icon at bounding box center [177, 337] width 8 height 8
click at [411, 281] on icon at bounding box center [413, 337] width 8 height 8
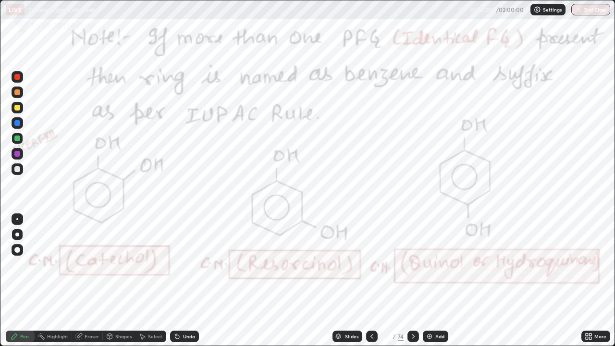
click at [18, 169] on div at bounding box center [17, 169] width 6 height 6
click at [17, 154] on div at bounding box center [17, 154] width 6 height 6
click at [412, 281] on icon at bounding box center [413, 337] width 8 height 8
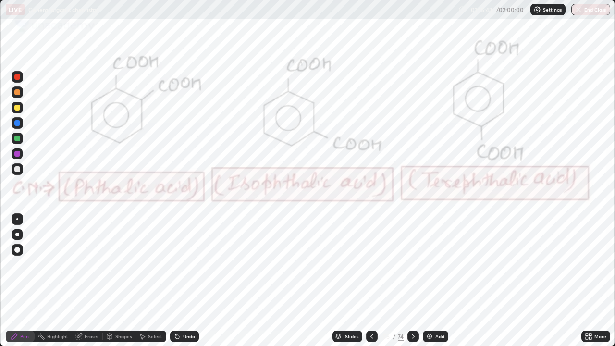
click at [23, 172] on div at bounding box center [18, 169] width 12 height 12
click at [18, 154] on div at bounding box center [17, 154] width 6 height 6
click at [22, 142] on div at bounding box center [18, 139] width 12 height 12
click at [185, 281] on div "Undo" at bounding box center [189, 336] width 12 height 5
click at [187, 281] on div "Undo" at bounding box center [184, 337] width 29 height 12
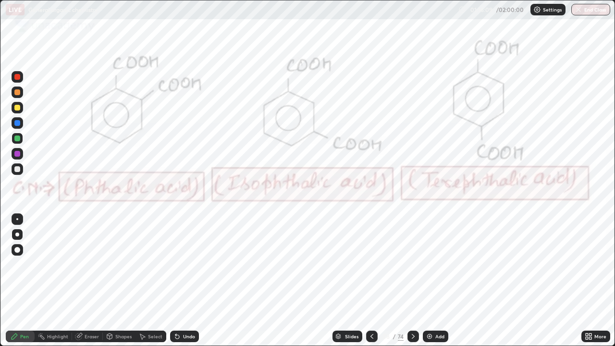
click at [189, 281] on div "Undo" at bounding box center [184, 337] width 29 height 12
click at [184, 281] on div "Undo" at bounding box center [184, 337] width 29 height 12
click at [187, 281] on div "Undo" at bounding box center [184, 337] width 29 height 12
click at [98, 281] on div "Eraser" at bounding box center [87, 337] width 31 height 12
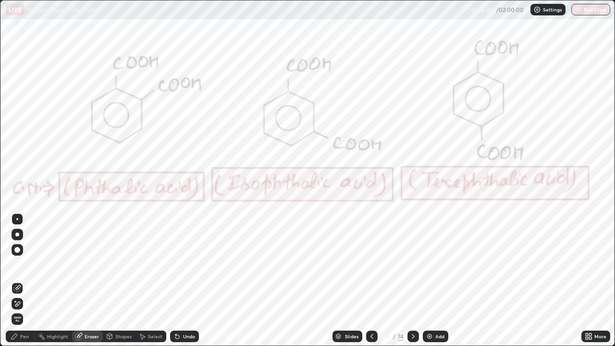
click at [26, 281] on div "Pen" at bounding box center [24, 336] width 9 height 5
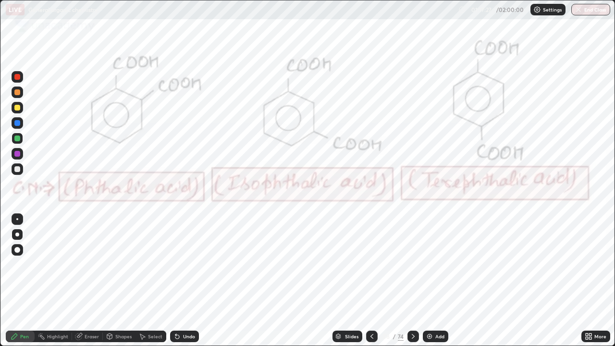
click at [351, 281] on div "Slides" at bounding box center [348, 337] width 30 height 12
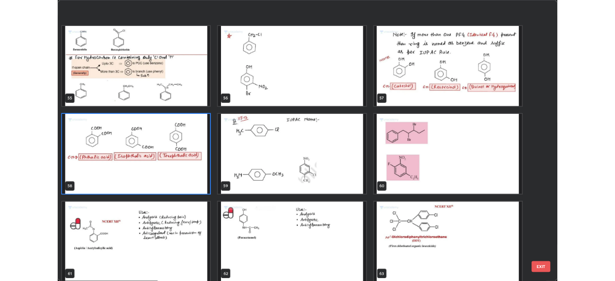
scroll to position [2007, 0]
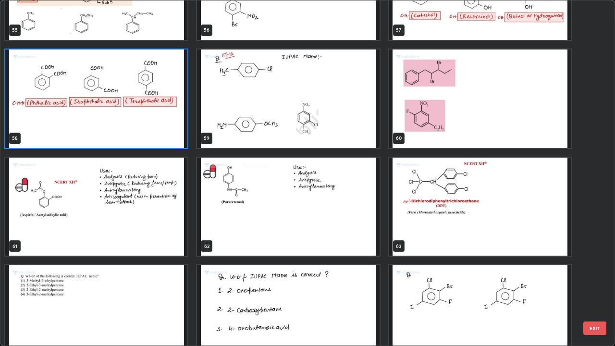
click at [163, 128] on img "grid" at bounding box center [96, 98] width 182 height 99
click at [167, 121] on img "grid" at bounding box center [96, 98] width 182 height 99
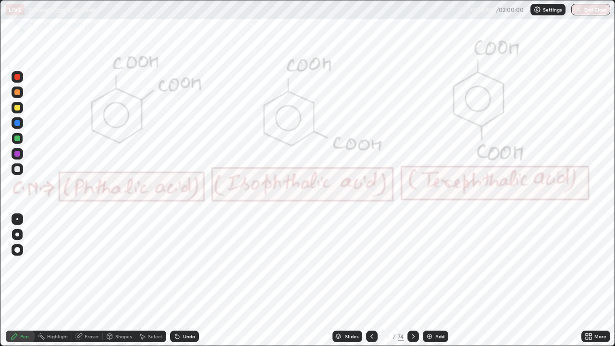
click at [412, 281] on icon at bounding box center [413, 337] width 8 height 8
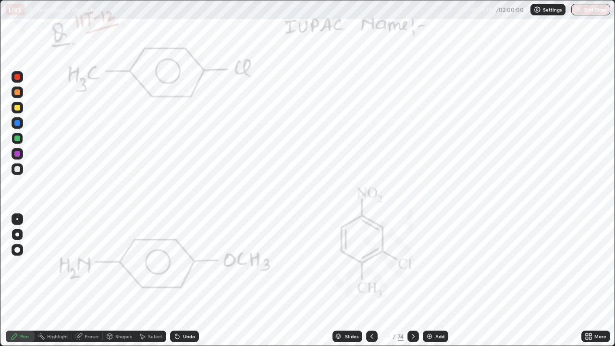
click at [19, 123] on div at bounding box center [17, 123] width 6 height 6
click at [18, 138] on div at bounding box center [17, 139] width 6 height 6
click at [193, 281] on div "Undo" at bounding box center [189, 336] width 12 height 5
click at [185, 281] on div "Undo" at bounding box center [184, 337] width 29 height 12
click at [184, 281] on div "Undo" at bounding box center [184, 337] width 29 height 12
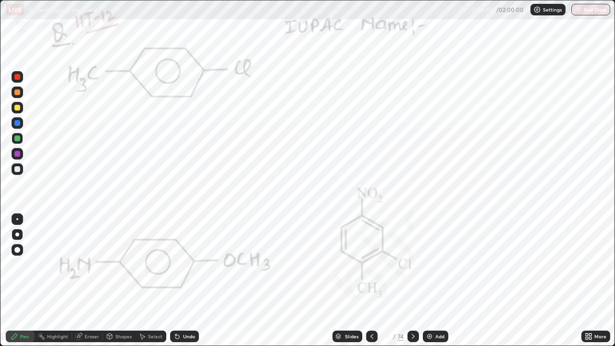
click at [185, 281] on div "Undo" at bounding box center [184, 337] width 29 height 12
click at [184, 281] on div "Undo" at bounding box center [189, 336] width 12 height 5
click at [186, 281] on div "Undo" at bounding box center [189, 336] width 12 height 5
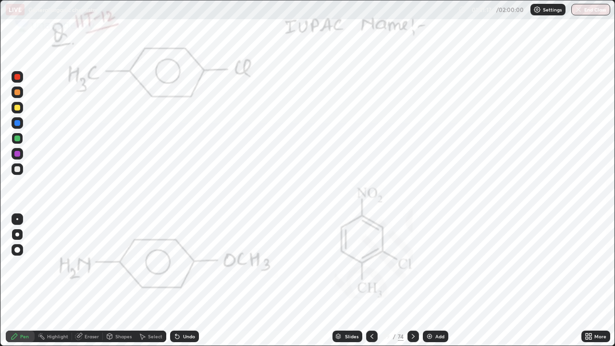
click at [189, 281] on div "Undo" at bounding box center [184, 337] width 29 height 12
click at [187, 281] on div "Undo" at bounding box center [189, 336] width 12 height 5
click at [413, 281] on icon at bounding box center [413, 336] width 3 height 5
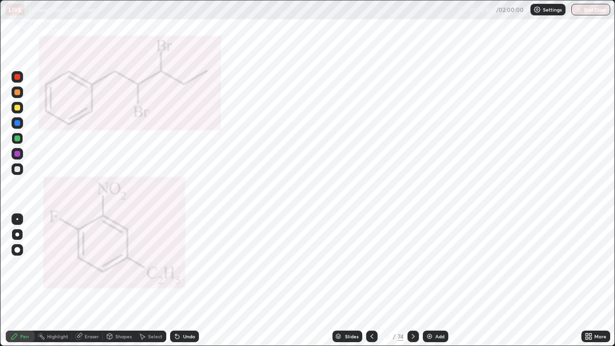
click at [412, 281] on icon at bounding box center [413, 336] width 3 height 5
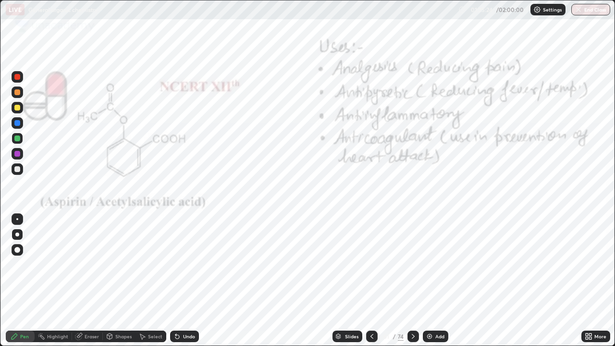
click at [93, 281] on div "Eraser" at bounding box center [92, 336] width 14 height 5
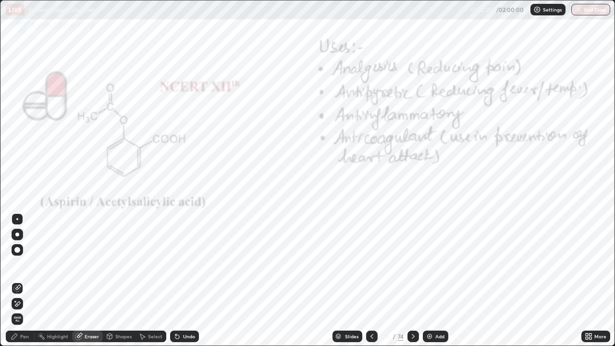
click at [18, 281] on span "Erase all" at bounding box center [17, 319] width 11 height 6
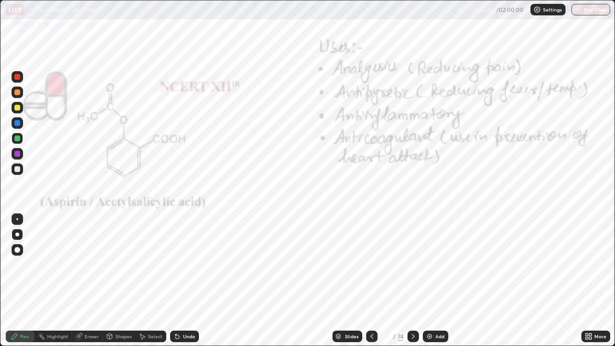
click at [25, 281] on div "Pen" at bounding box center [24, 336] width 9 height 5
click at [187, 281] on div "Undo" at bounding box center [189, 336] width 12 height 5
click at [185, 281] on div "Undo" at bounding box center [189, 336] width 12 height 5
click at [184, 281] on div "Undo" at bounding box center [189, 336] width 12 height 5
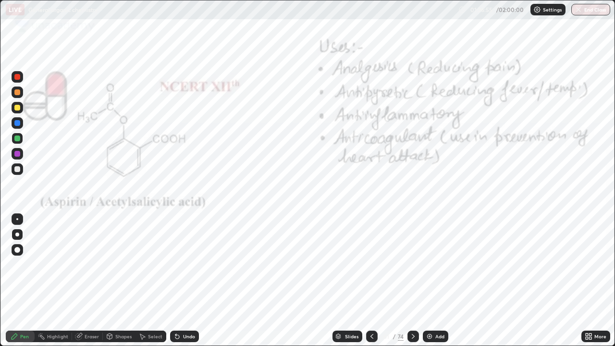
click at [181, 281] on div "Undo" at bounding box center [184, 337] width 29 height 12
click at [590, 281] on icon at bounding box center [590, 334] width 2 height 2
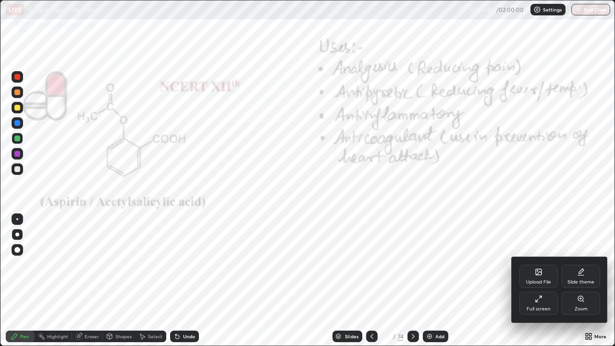
click at [542, 281] on div "Full screen" at bounding box center [538, 303] width 38 height 23
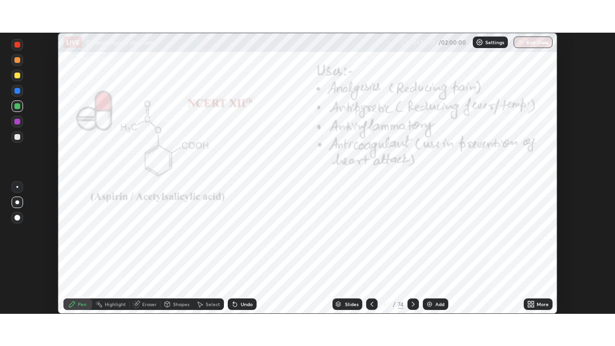
scroll to position [47769, 47435]
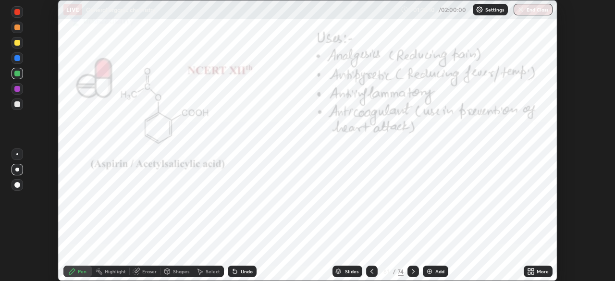
click at [532, 273] on icon at bounding box center [532, 273] width 2 height 2
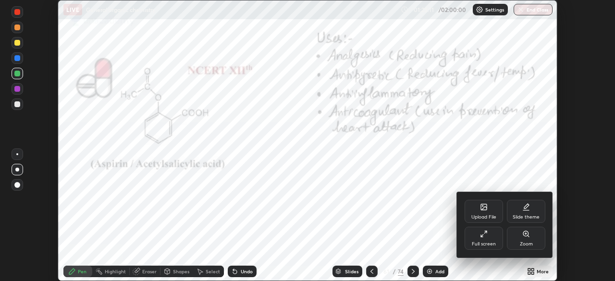
click at [486, 240] on div "Full screen" at bounding box center [484, 238] width 38 height 23
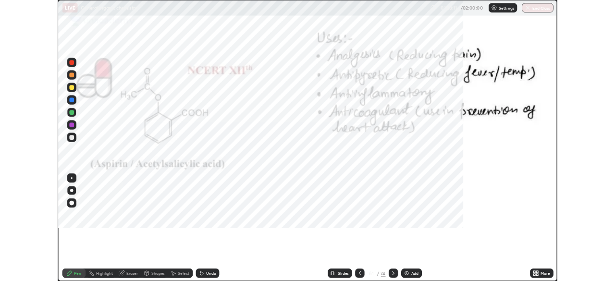
scroll to position [346, 615]
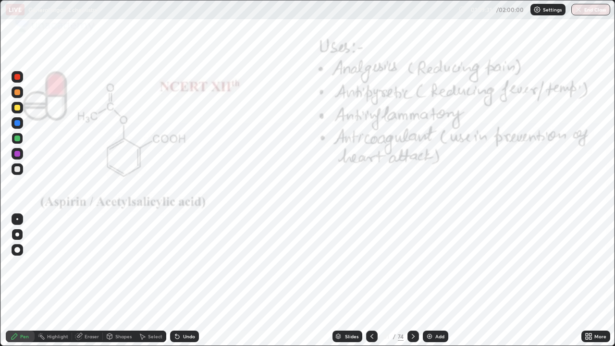
click at [412, 281] on div at bounding box center [413, 337] width 12 height 12
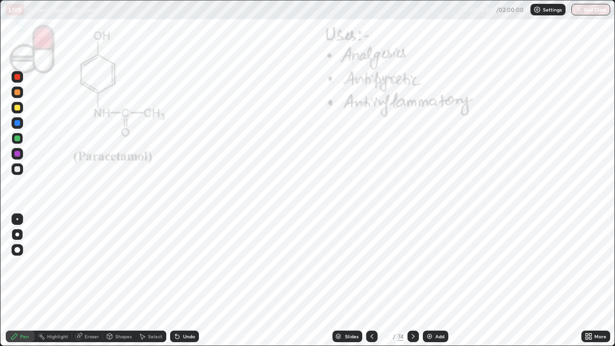
click at [366, 281] on div at bounding box center [372, 337] width 12 height 12
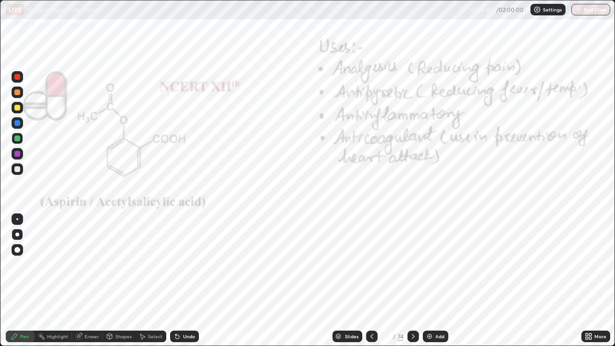
click at [413, 281] on icon at bounding box center [413, 337] width 8 height 8
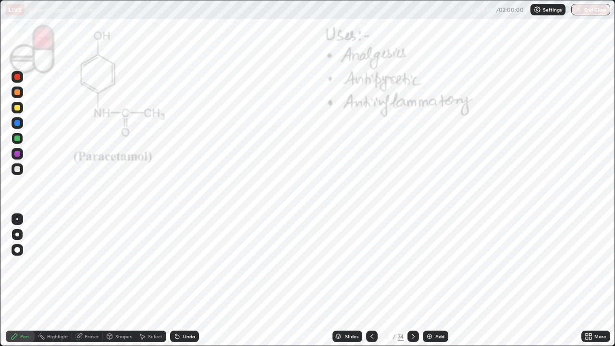
click at [18, 171] on div at bounding box center [17, 169] width 6 height 6
click at [18, 154] on div at bounding box center [17, 154] width 6 height 6
click at [182, 281] on div "Undo" at bounding box center [184, 337] width 29 height 12
click at [178, 281] on div "Undo" at bounding box center [184, 337] width 29 height 12
click at [175, 281] on icon at bounding box center [175, 334] width 1 height 1
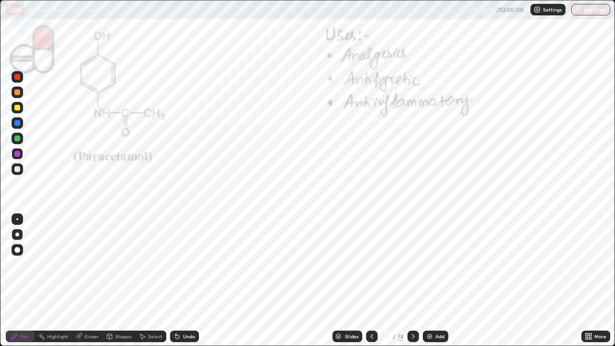
click at [175, 281] on icon at bounding box center [175, 334] width 1 height 1
click at [179, 281] on icon at bounding box center [177, 337] width 8 height 8
click at [412, 281] on icon at bounding box center [413, 337] width 8 height 8
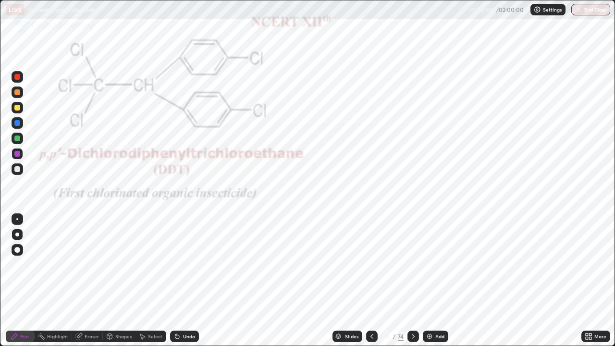
click at [412, 281] on icon at bounding box center [413, 337] width 8 height 8
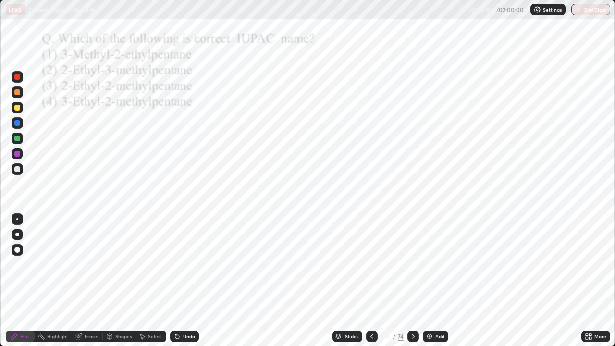
click at [409, 281] on icon at bounding box center [413, 337] width 8 height 8
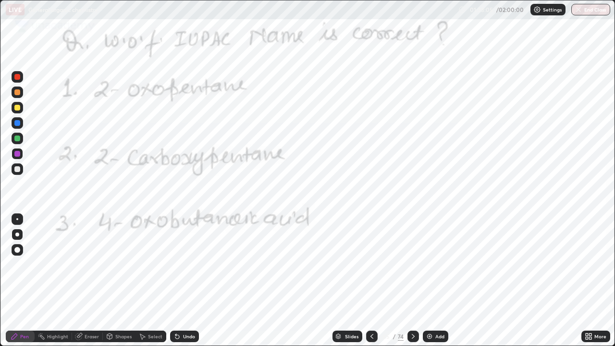
click at [413, 281] on icon at bounding box center [413, 337] width 8 height 8
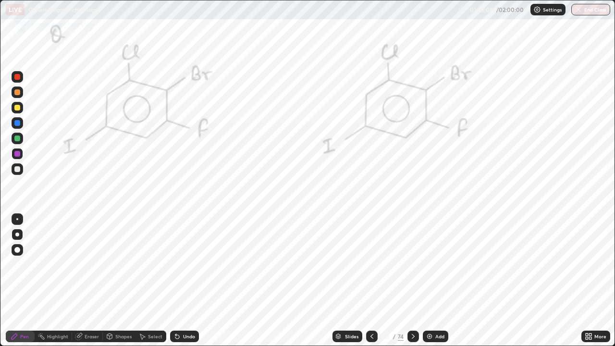
click at [416, 281] on icon at bounding box center [413, 337] width 8 height 8
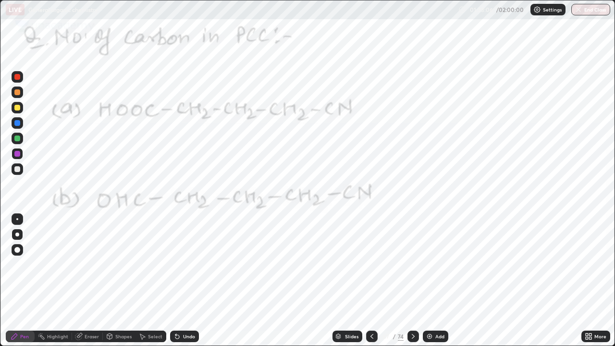
click at [414, 281] on icon at bounding box center [413, 337] width 8 height 8
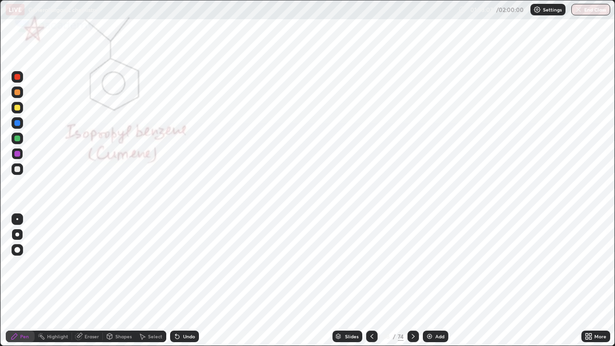
click at [412, 281] on icon at bounding box center [413, 337] width 8 height 8
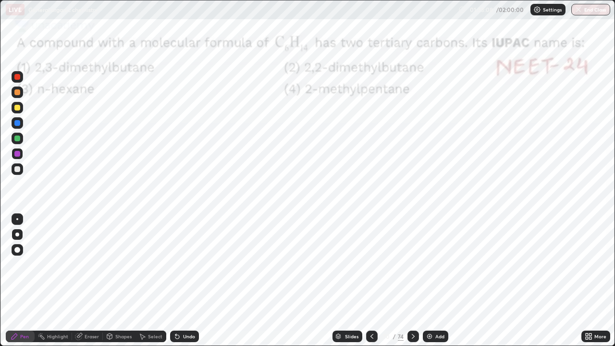
click at [423, 281] on div "Add" at bounding box center [435, 337] width 25 height 12
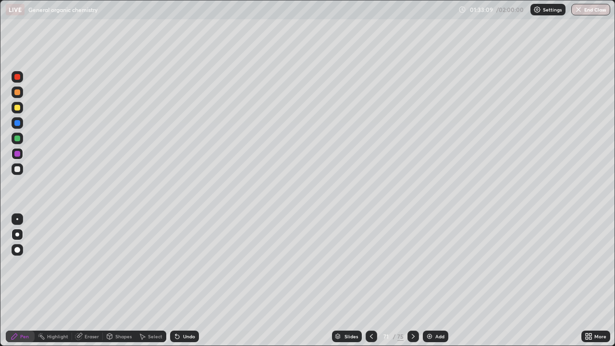
click at [374, 281] on div at bounding box center [372, 336] width 12 height 19
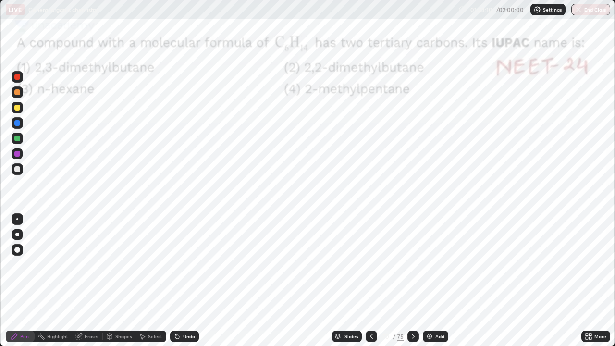
click at [412, 281] on icon at bounding box center [413, 336] width 3 height 5
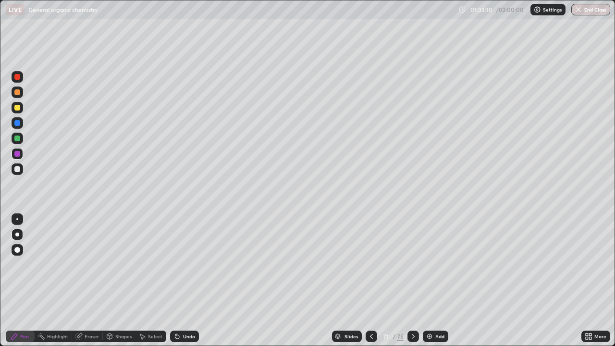
click at [412, 281] on icon at bounding box center [413, 336] width 3 height 5
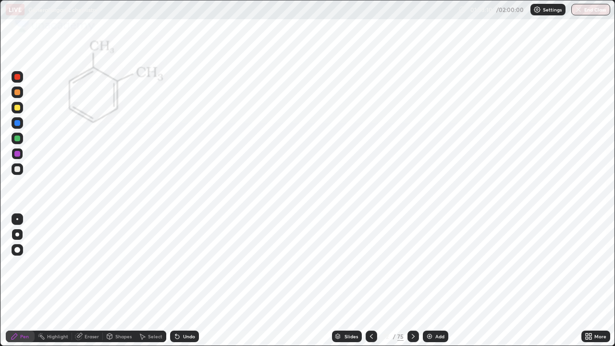
click at [413, 281] on div at bounding box center [413, 337] width 12 height 12
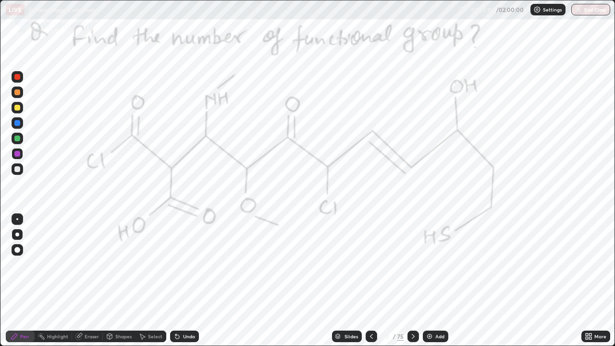
click at [413, 281] on div at bounding box center [413, 336] width 12 height 19
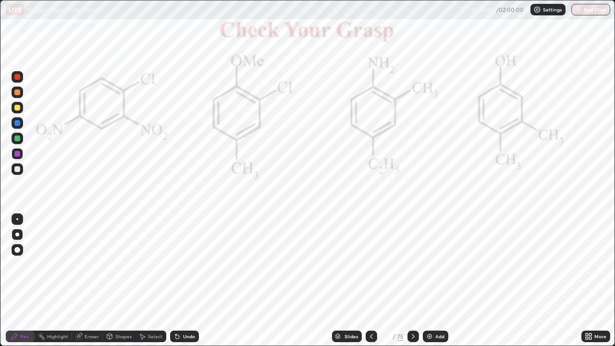
click at [414, 281] on div at bounding box center [413, 336] width 12 height 19
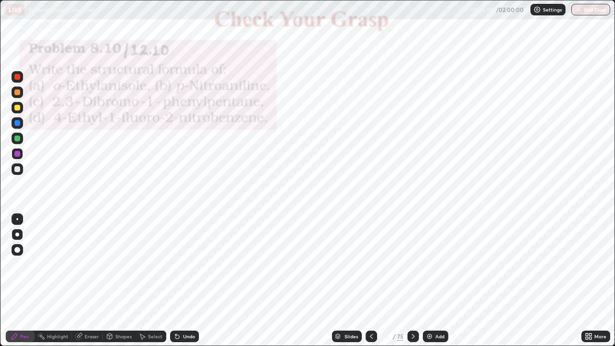
click at [417, 281] on div at bounding box center [413, 336] width 12 height 19
click at [370, 281] on icon at bounding box center [372, 337] width 8 height 8
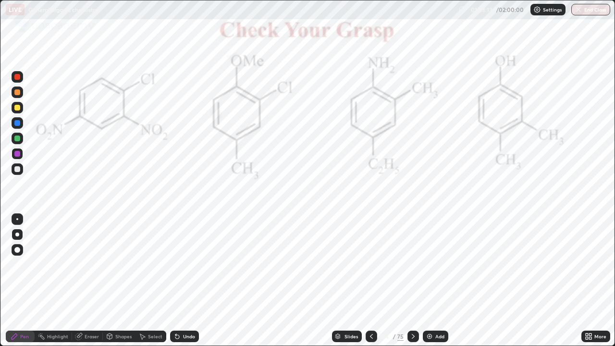
click at [370, 281] on div at bounding box center [372, 336] width 12 height 19
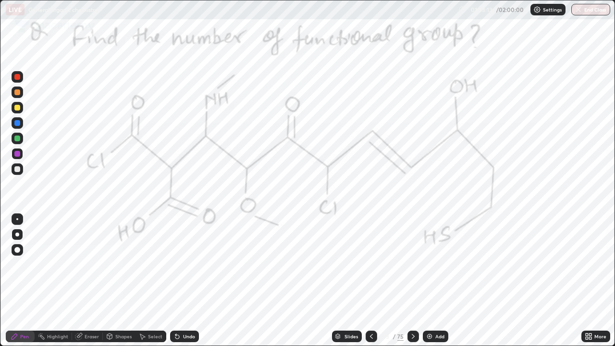
click at [371, 281] on div at bounding box center [372, 337] width 12 height 12
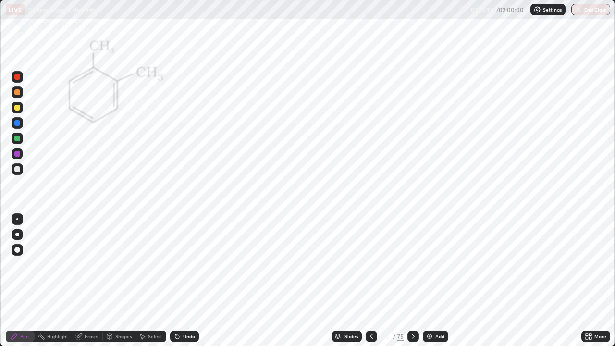
click at [370, 281] on icon at bounding box center [372, 337] width 8 height 8
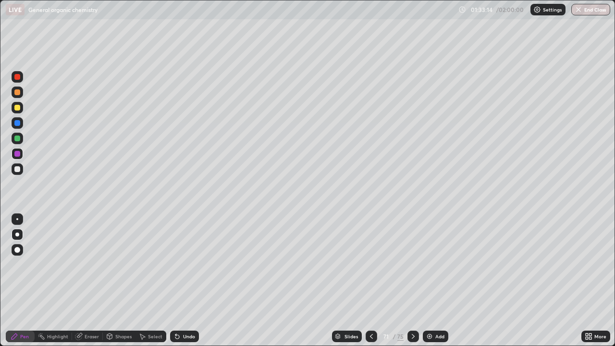
click at [370, 281] on icon at bounding box center [372, 337] width 8 height 8
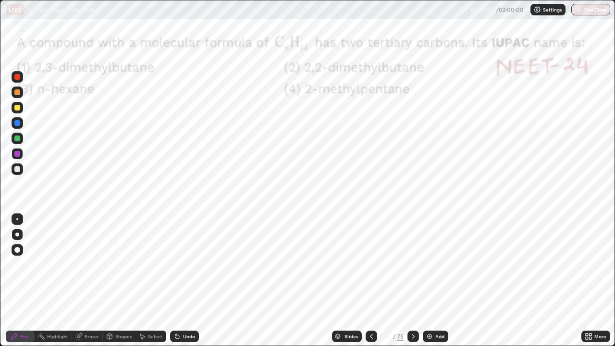
click at [371, 281] on div at bounding box center [372, 337] width 12 height 12
click at [373, 281] on div at bounding box center [372, 336] width 12 height 19
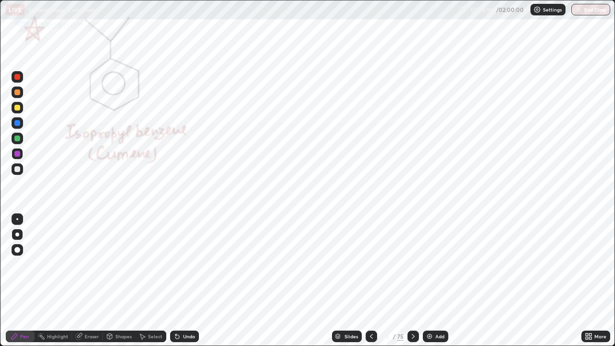
click at [374, 281] on div at bounding box center [372, 336] width 12 height 19
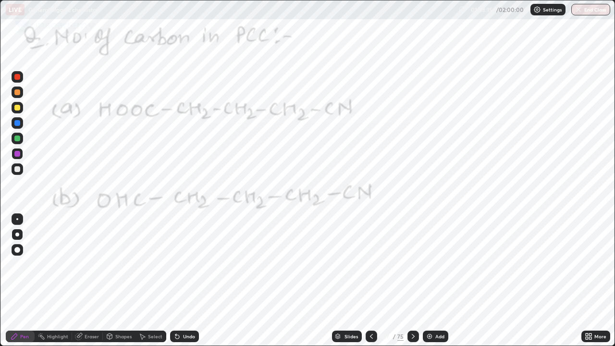
click at [372, 281] on icon at bounding box center [372, 337] width 8 height 8
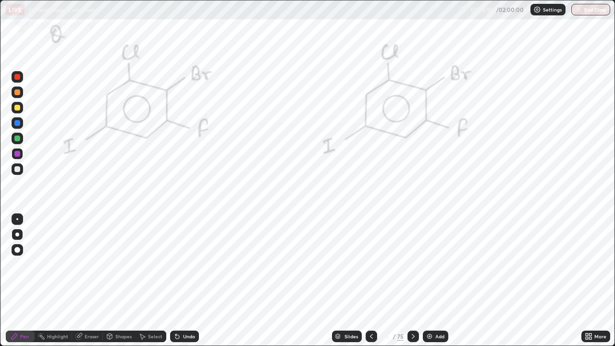
click at [373, 281] on div at bounding box center [372, 336] width 12 height 19
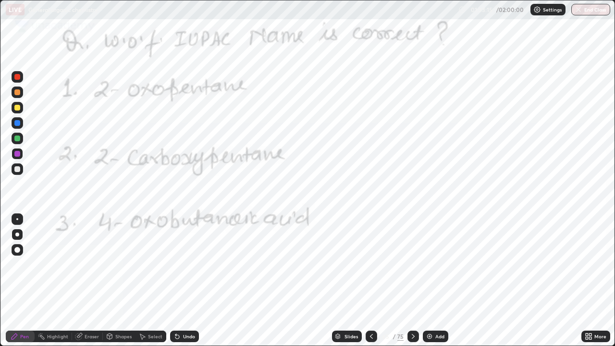
click at [374, 281] on div at bounding box center [372, 336] width 12 height 19
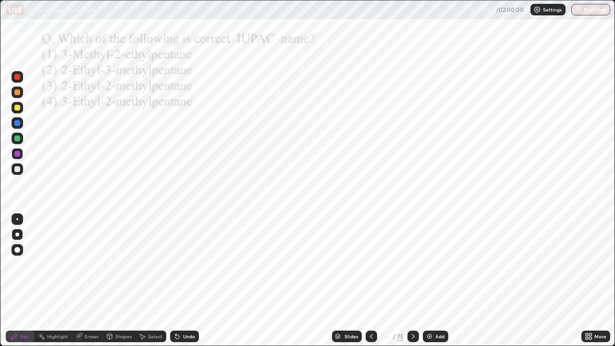
click at [374, 281] on div at bounding box center [372, 336] width 12 height 19
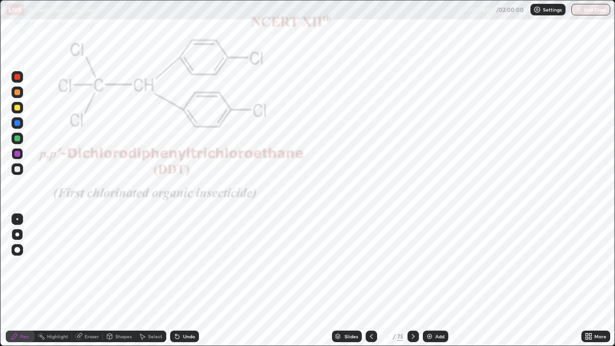
click at [371, 281] on div at bounding box center [372, 337] width 12 height 12
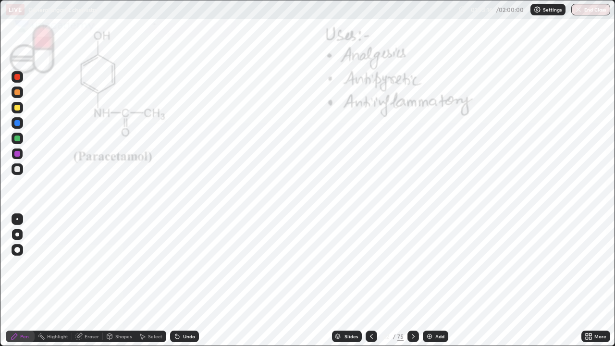
click at [370, 281] on div at bounding box center [372, 337] width 12 height 12
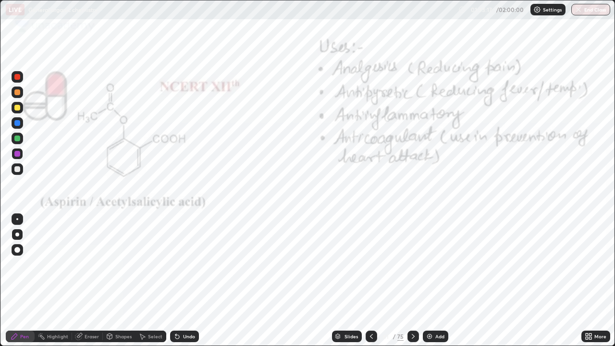
click at [414, 281] on icon at bounding box center [413, 337] width 8 height 8
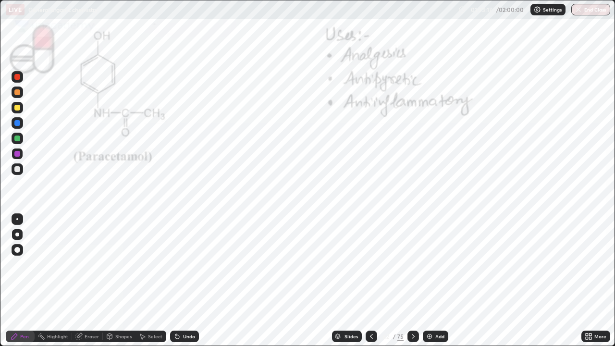
click at [412, 281] on icon at bounding box center [413, 337] width 8 height 8
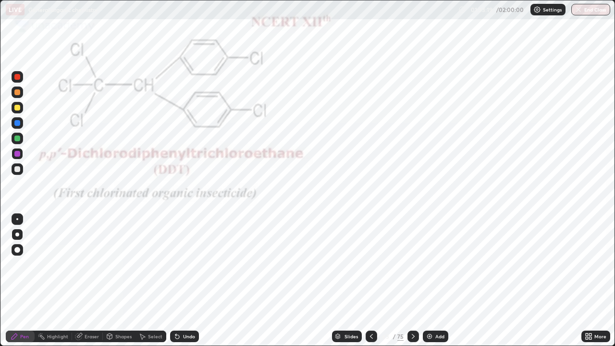
click at [370, 281] on icon at bounding box center [372, 337] width 8 height 8
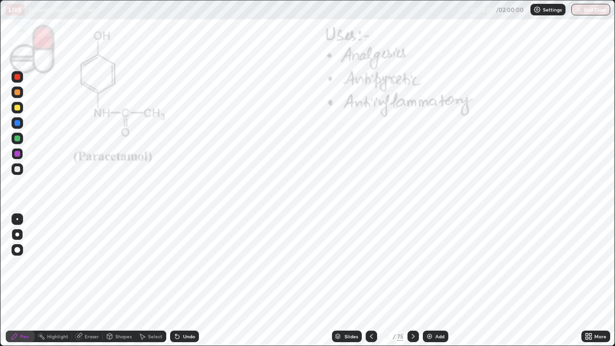
click at [588, 8] on button "End Class" at bounding box center [590, 10] width 39 height 12
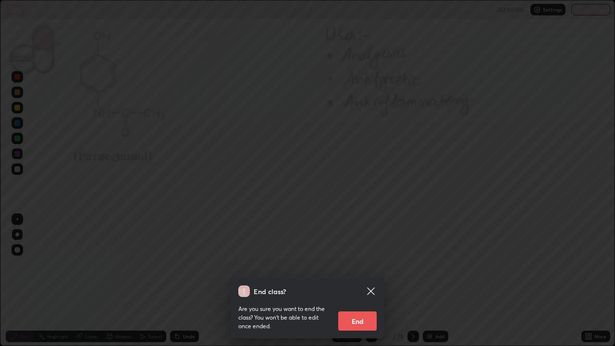
click at [366, 281] on button "End" at bounding box center [357, 320] width 38 height 19
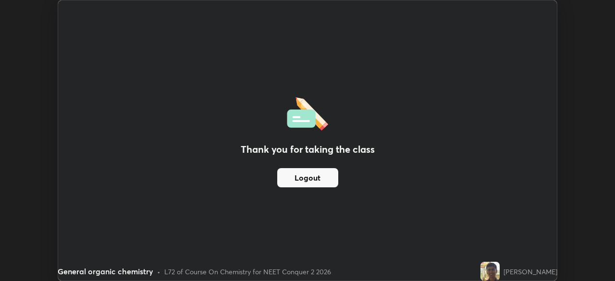
scroll to position [47769, 47435]
